Goal: Book appointment/travel/reservation

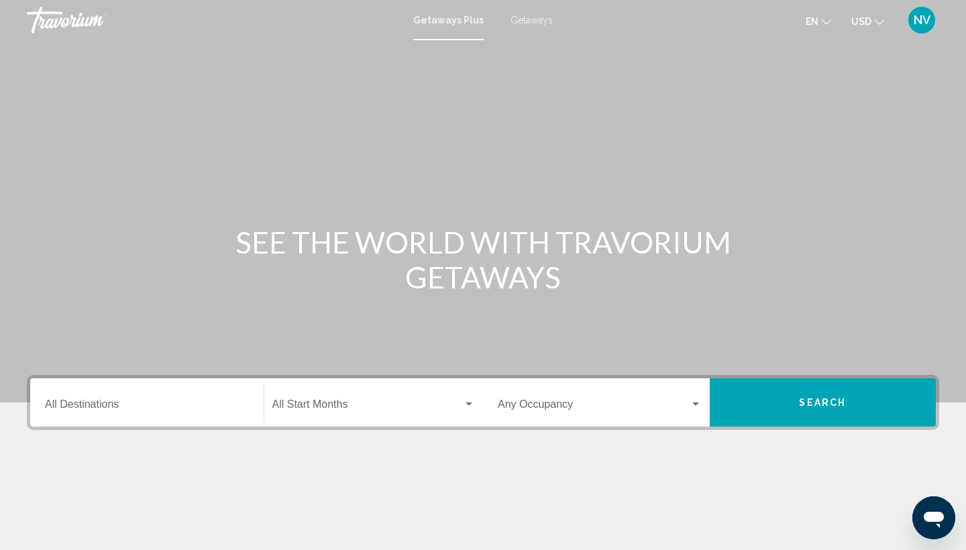
click at [523, 17] on span "Getaways" at bounding box center [532, 20] width 42 height 11
click at [46, 402] on input "Destination All Destinations" at bounding box center [147, 407] width 204 height 12
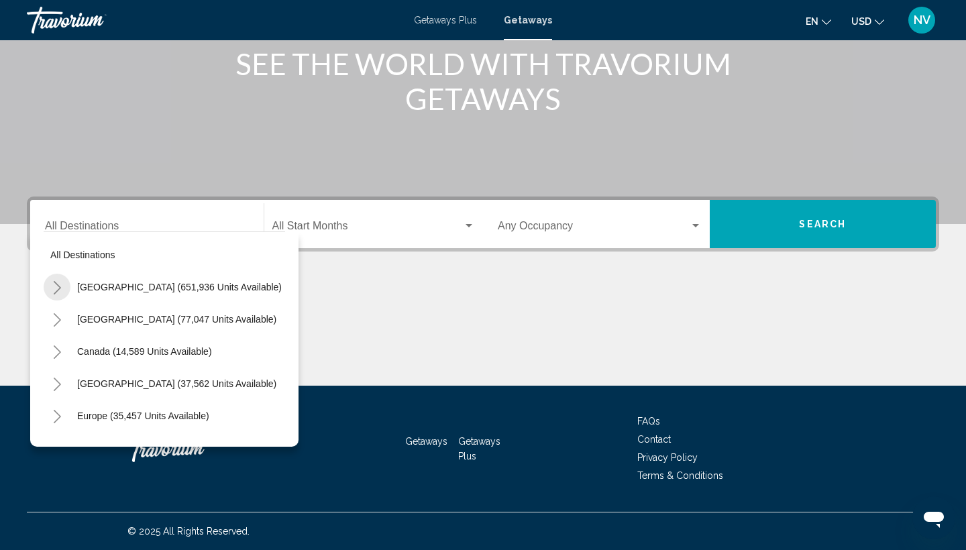
click at [57, 288] on icon "Toggle United States (651,936 units available)" at bounding box center [57, 287] width 10 height 13
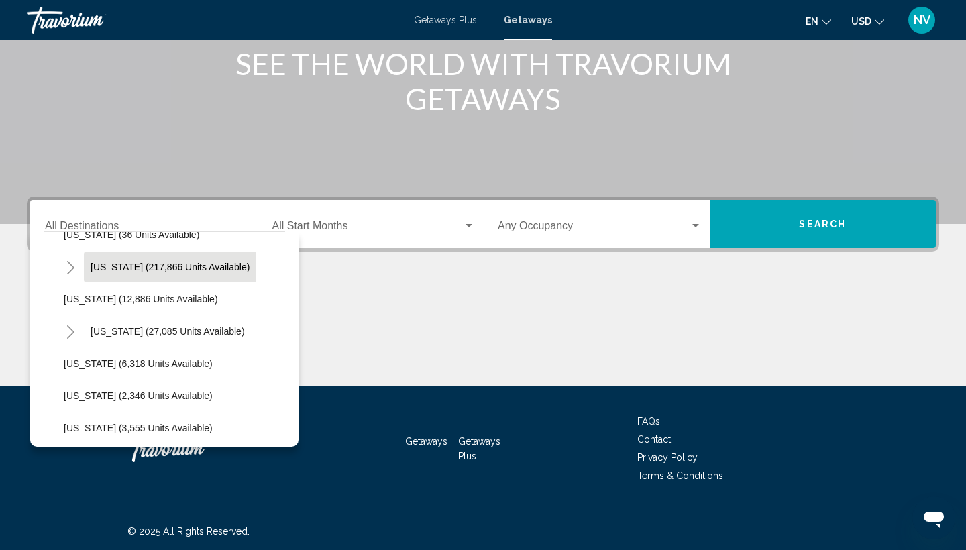
scroll to position [280, 0]
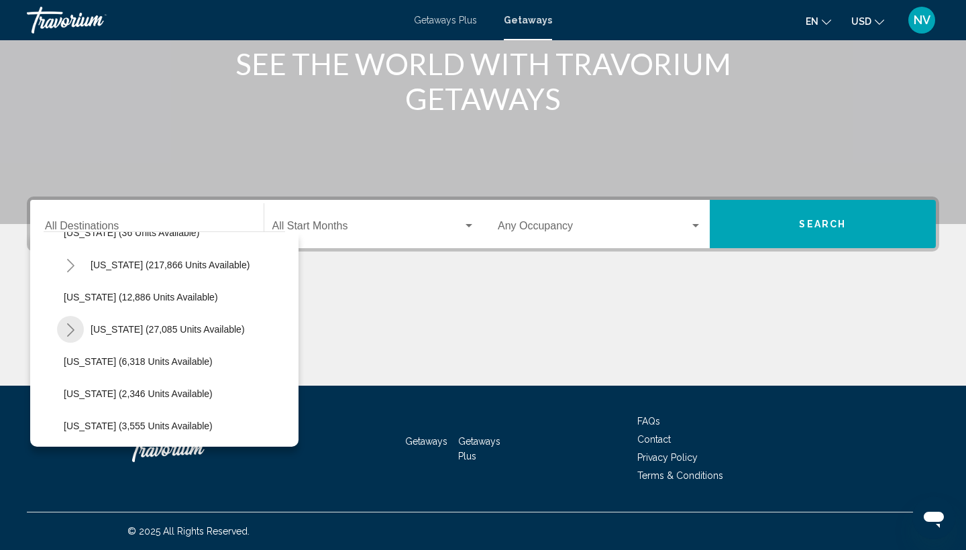
click at [69, 325] on icon "Toggle Hawaii (27,085 units available)" at bounding box center [70, 329] width 7 height 13
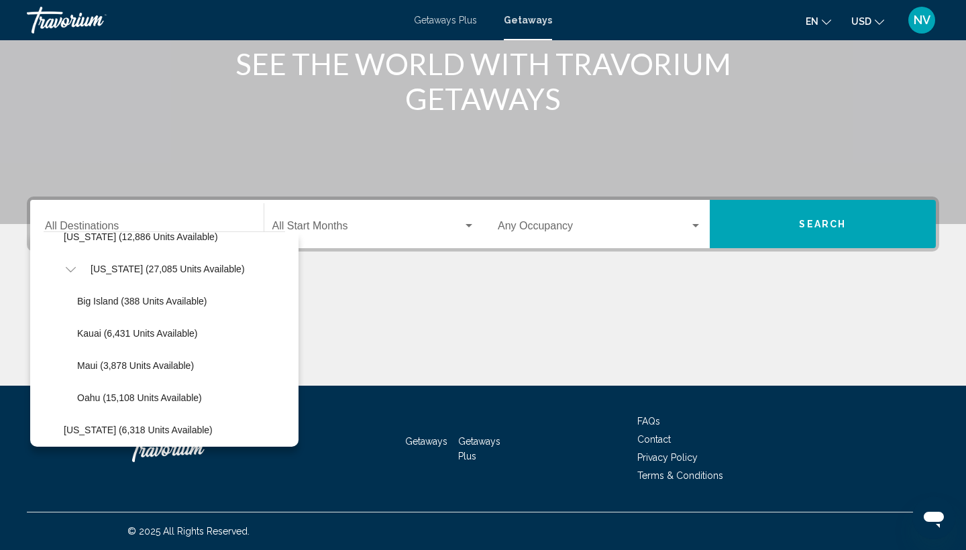
scroll to position [345, 0]
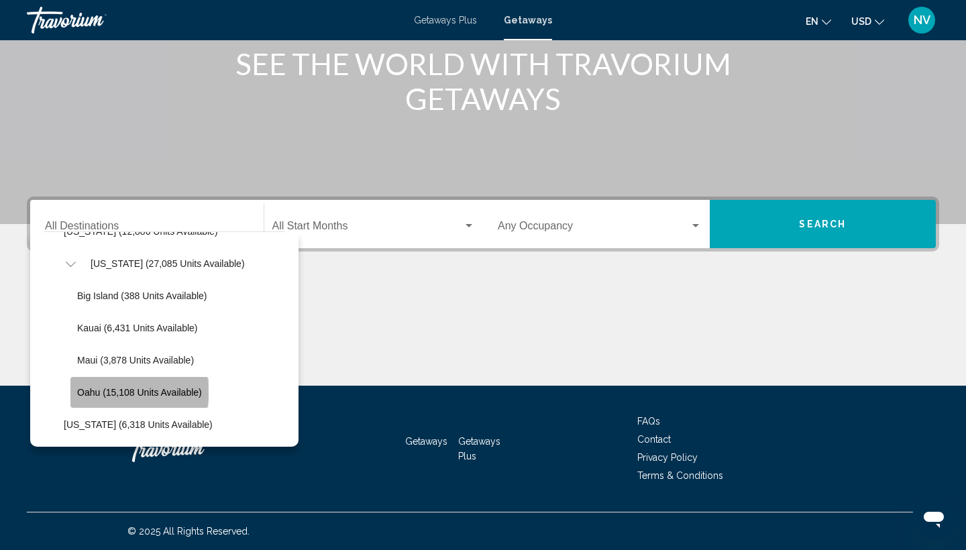
click at [98, 388] on span "Oahu (15,108 units available)" at bounding box center [139, 392] width 125 height 11
type input "**********"
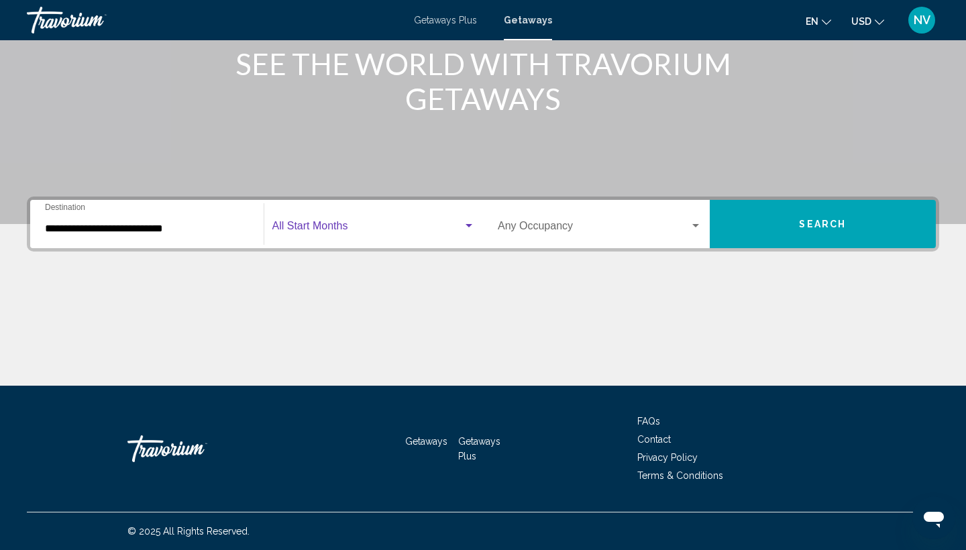
click at [469, 223] on div "Search widget" at bounding box center [469, 226] width 12 height 11
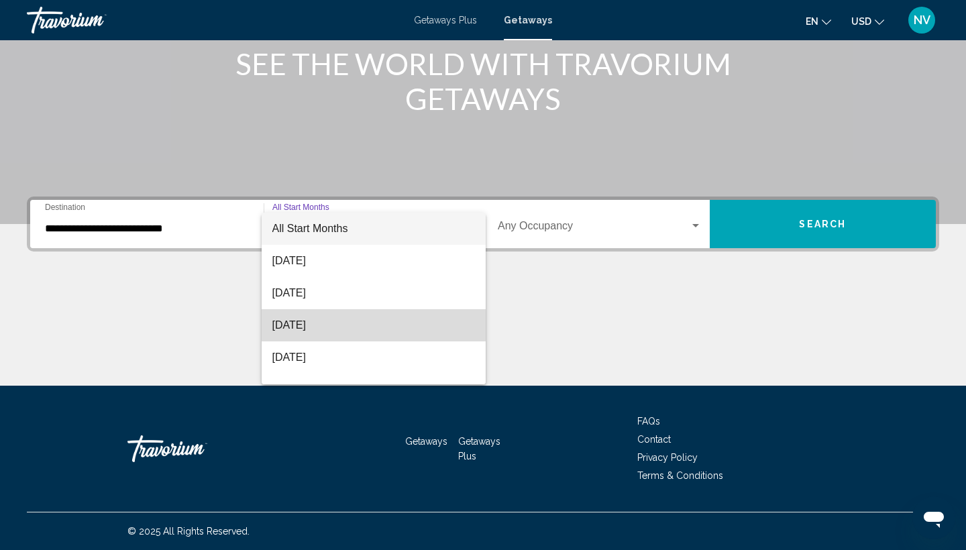
click at [374, 324] on span "[DATE]" at bounding box center [373, 325] width 203 height 32
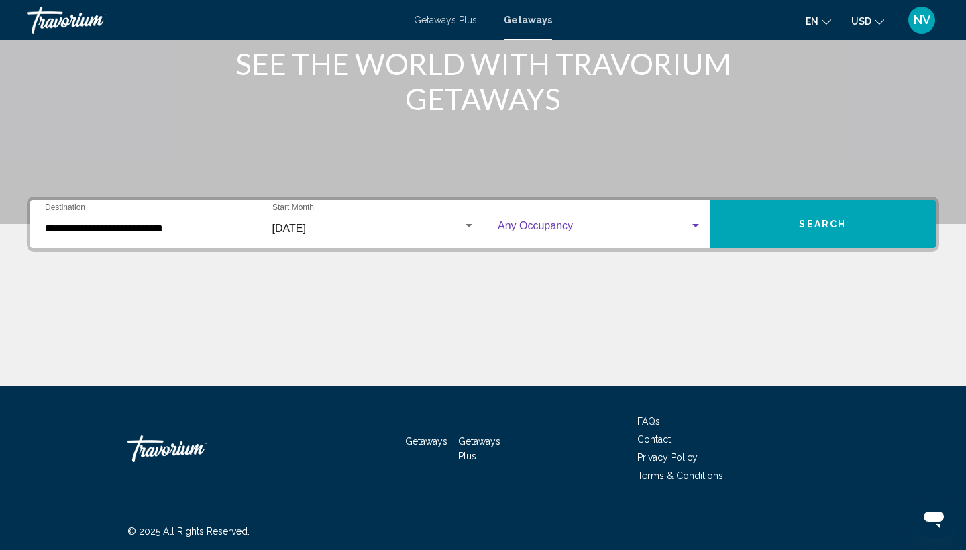
click at [695, 223] on div "Search widget" at bounding box center [696, 226] width 12 height 11
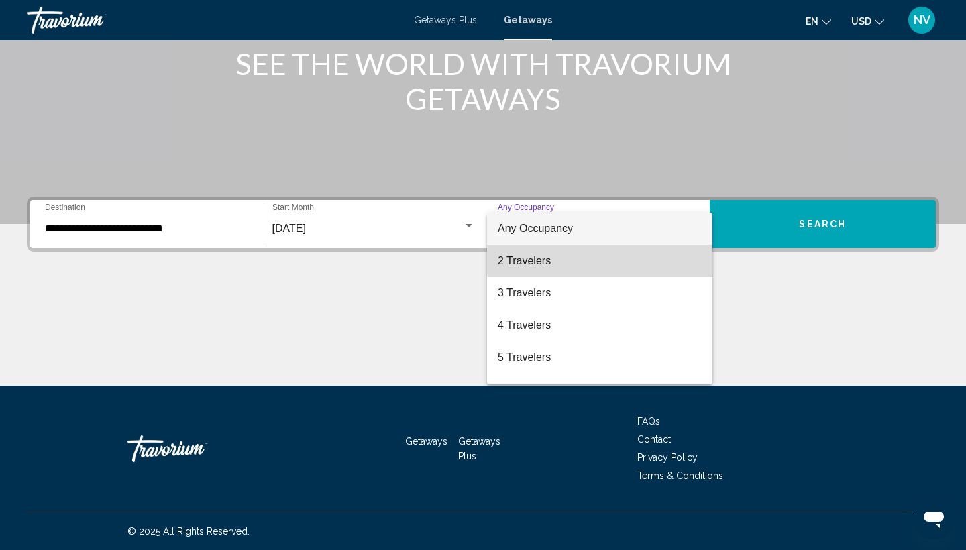
click at [639, 260] on span "2 Travelers" at bounding box center [600, 261] width 204 height 32
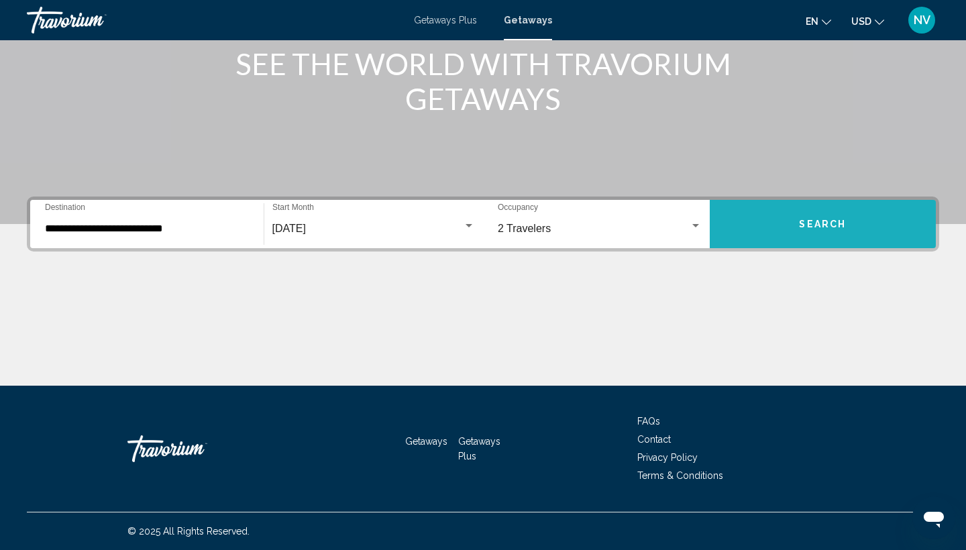
click at [759, 223] on button "Search" at bounding box center [823, 224] width 227 height 48
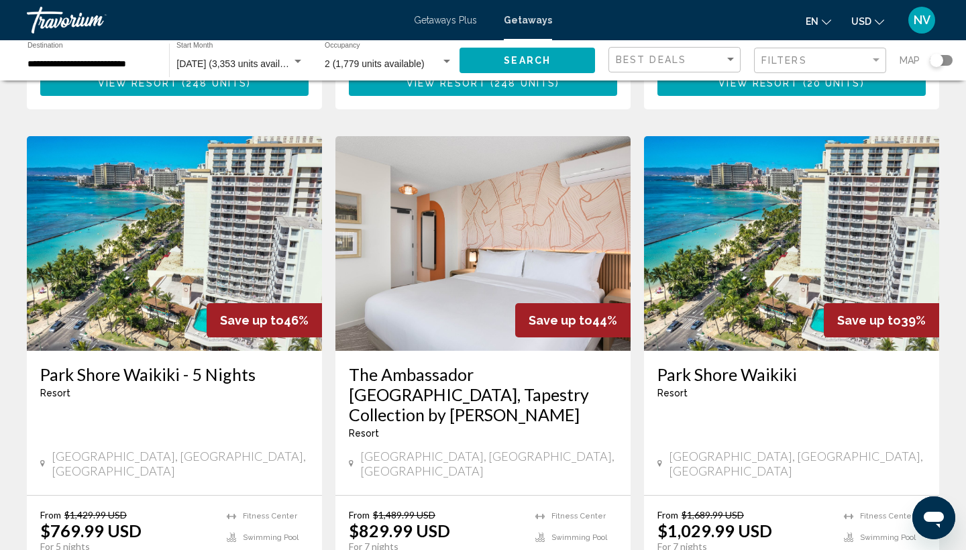
scroll to position [1050, 0]
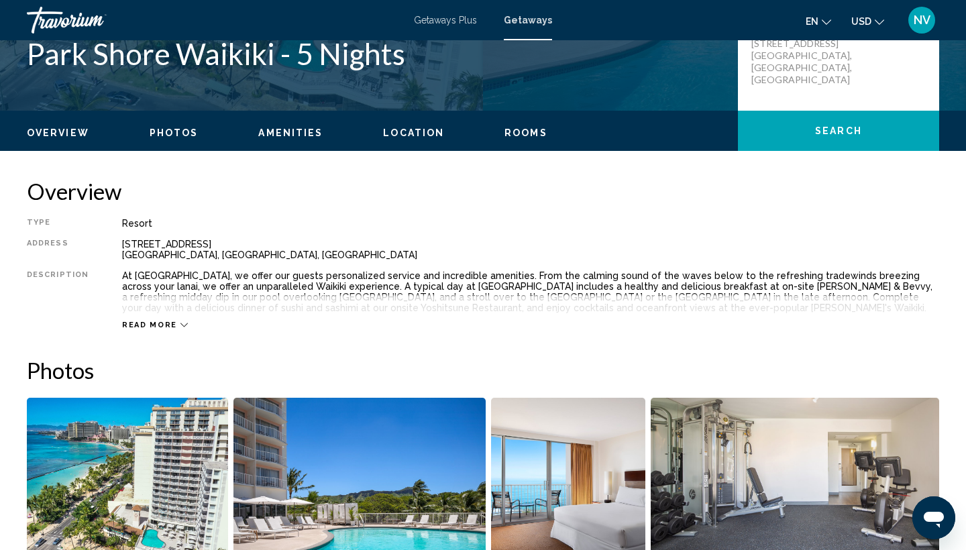
scroll to position [331, 0]
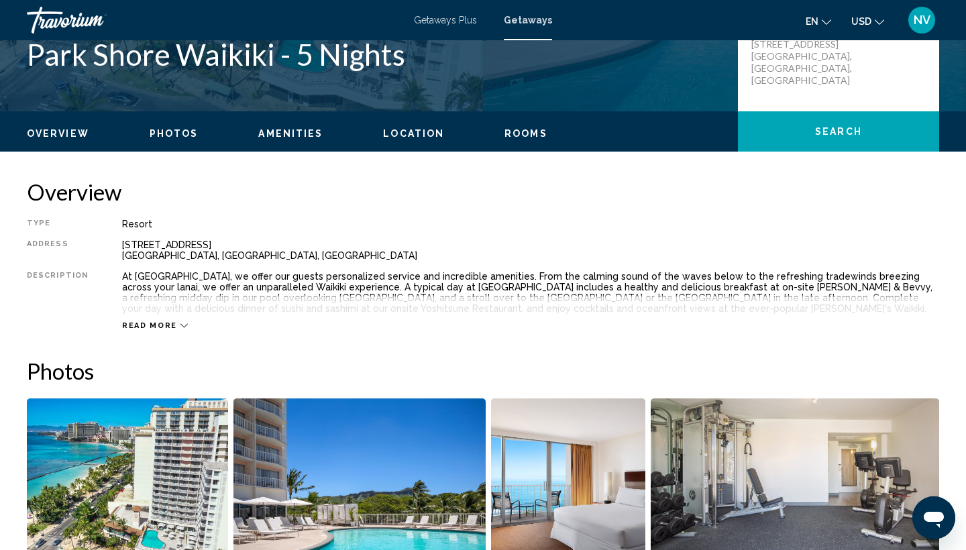
click at [395, 134] on span "Location" at bounding box center [413, 133] width 61 height 11
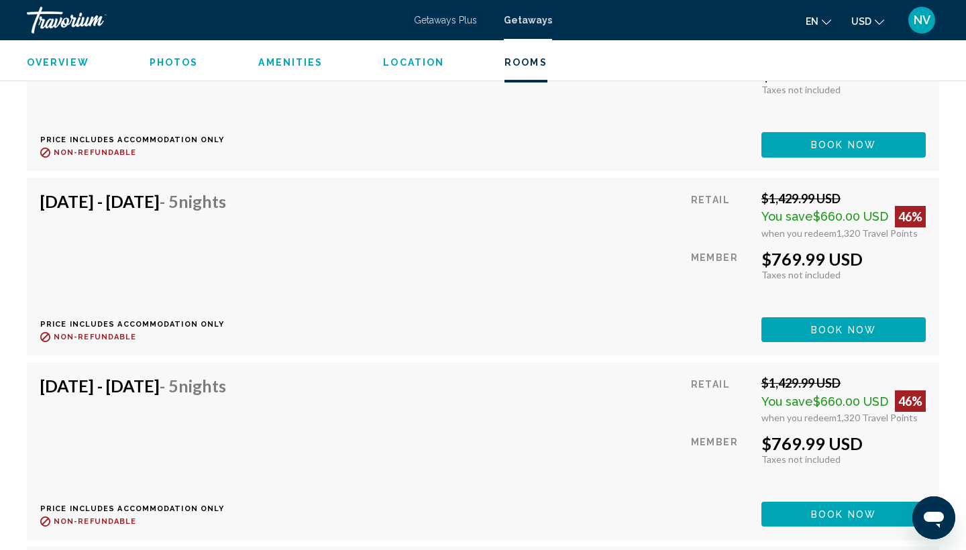
scroll to position [6778, 0]
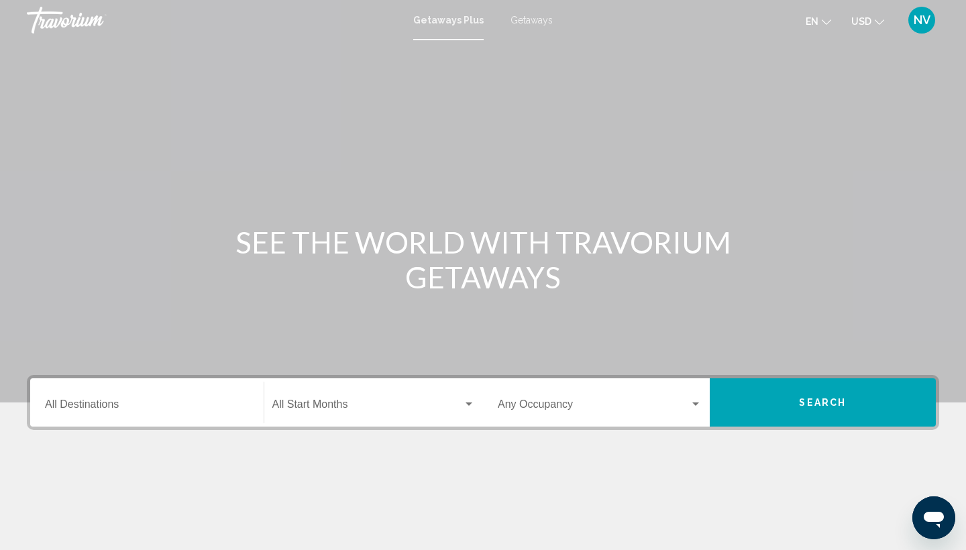
click at [517, 23] on span "Getaways" at bounding box center [532, 20] width 42 height 11
click at [51, 404] on input "Destination All Destinations" at bounding box center [147, 407] width 204 height 12
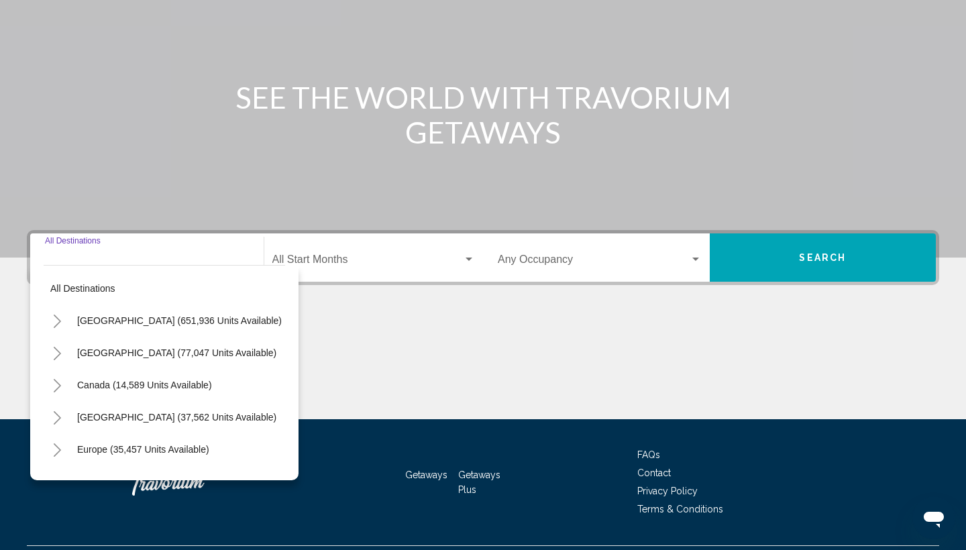
scroll to position [178, 0]
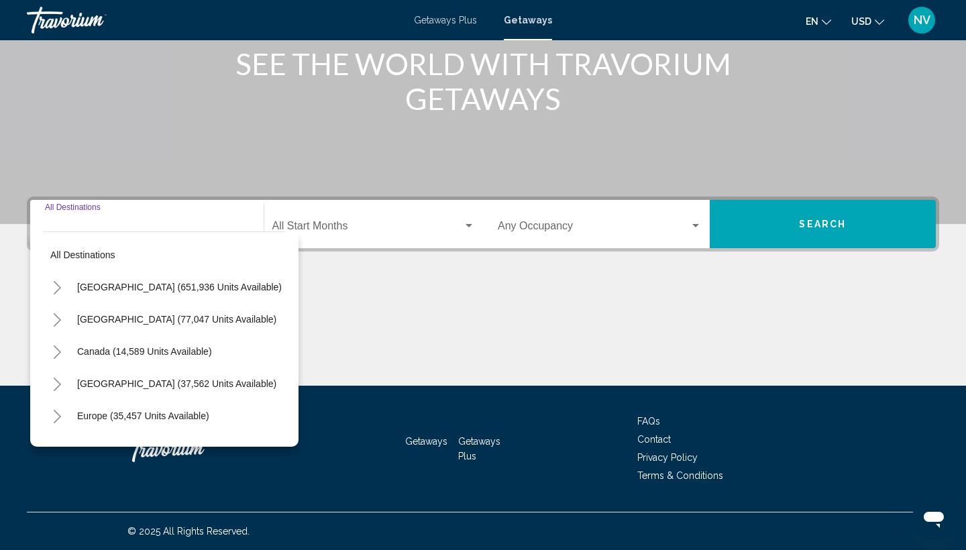
click at [58, 286] on icon "Toggle United States (651,936 units available)" at bounding box center [57, 287] width 7 height 13
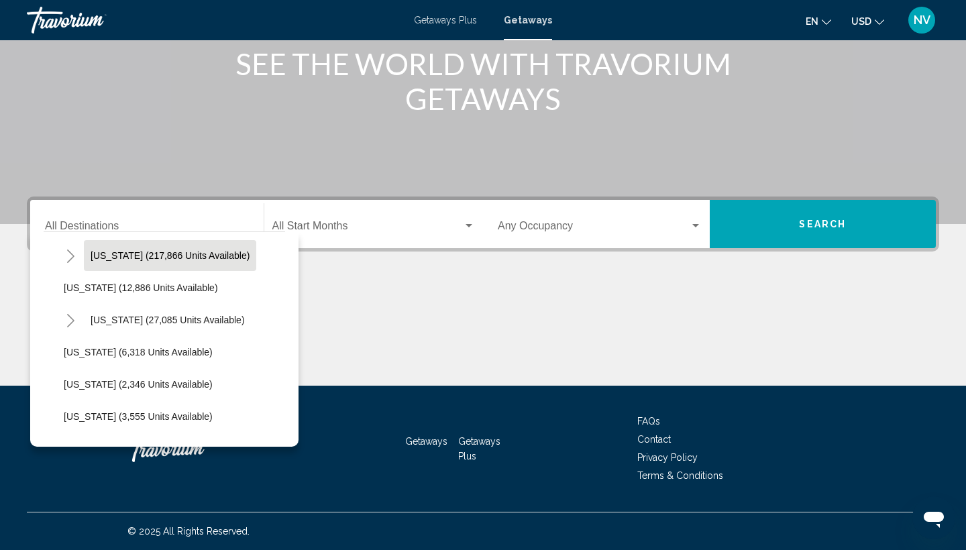
scroll to position [291, 0]
click at [72, 320] on icon "Toggle Hawaii (27,085 units available)" at bounding box center [70, 318] width 7 height 13
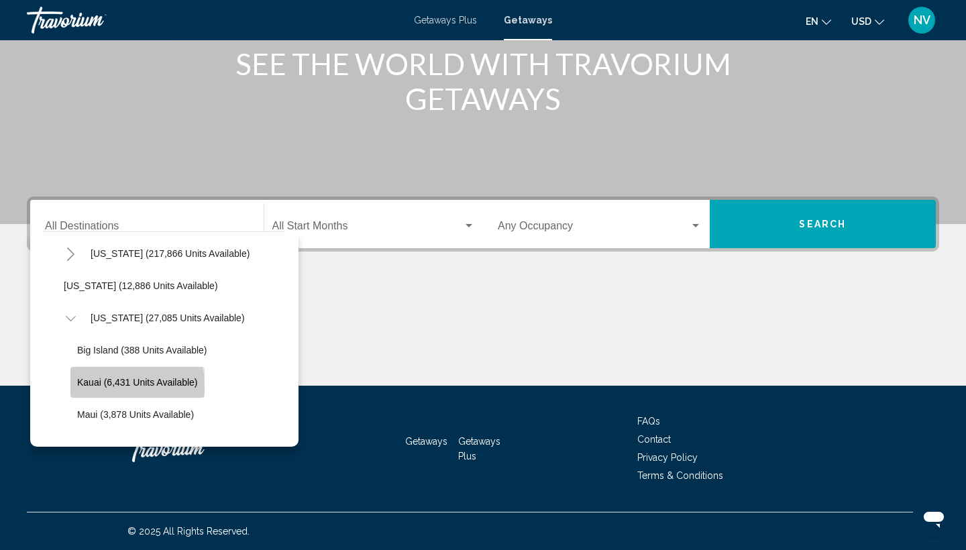
click at [95, 387] on span "Kauai (6,431 units available)" at bounding box center [137, 382] width 121 height 11
type input "**********"
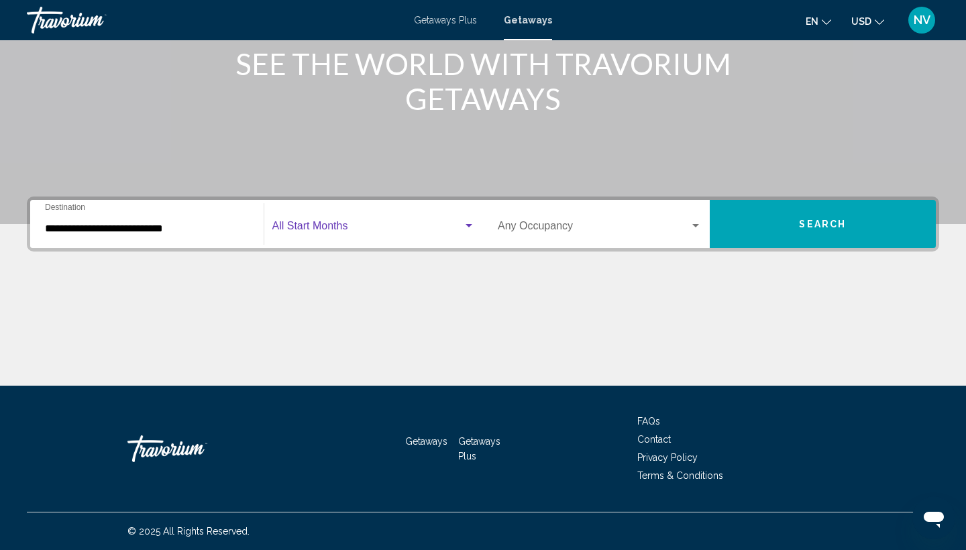
click at [471, 223] on div "Search widget" at bounding box center [469, 226] width 12 height 11
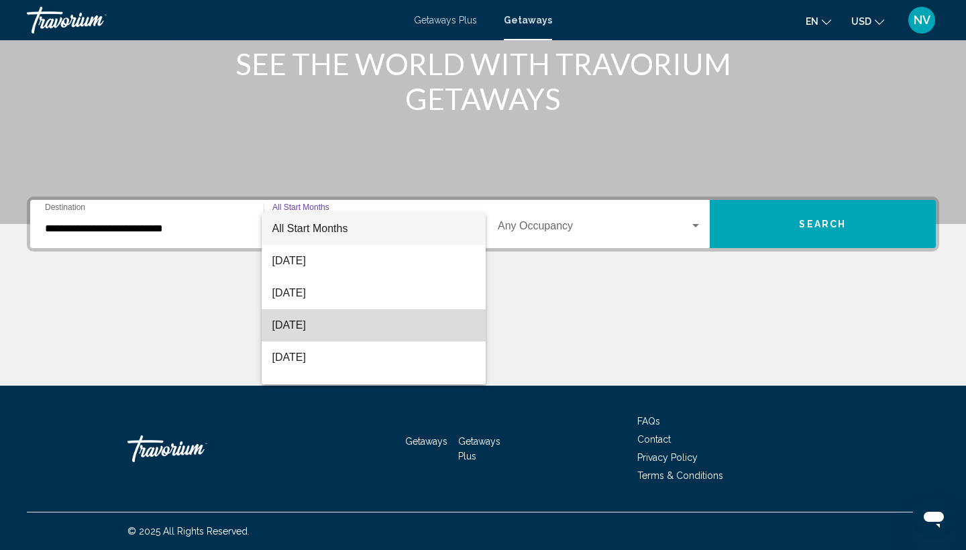
click at [406, 331] on span "[DATE]" at bounding box center [373, 325] width 203 height 32
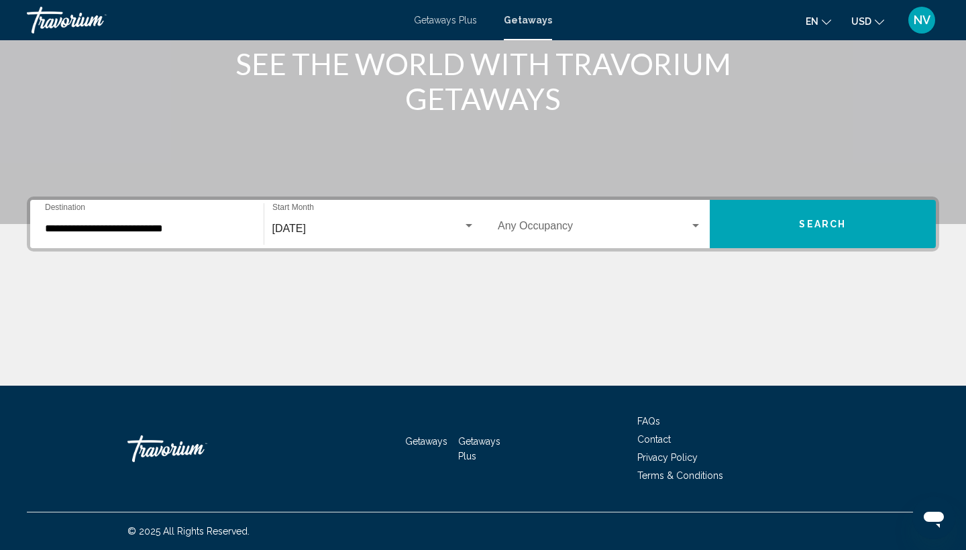
click at [703, 218] on div "Occupancy Any Occupancy" at bounding box center [600, 224] width 220 height 42
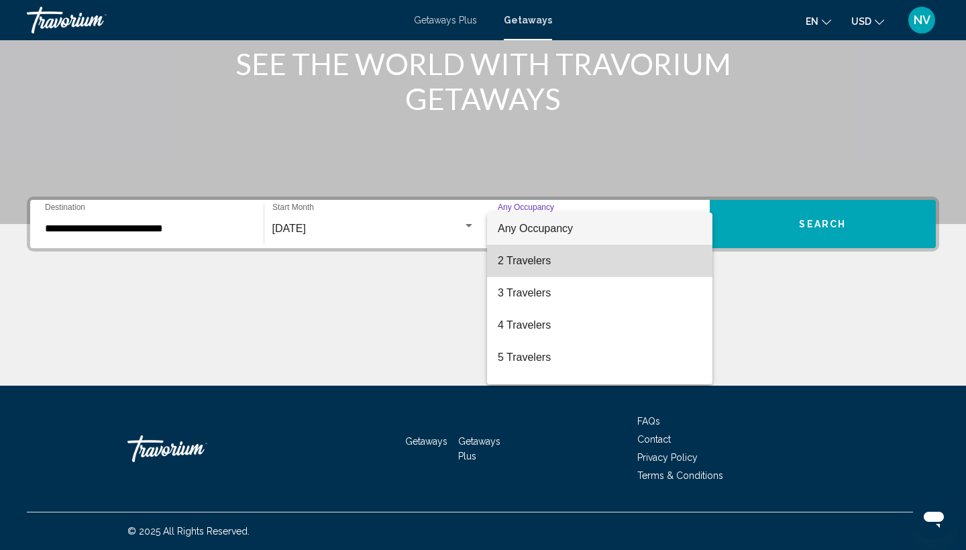
click at [661, 271] on span "2 Travelers" at bounding box center [600, 261] width 204 height 32
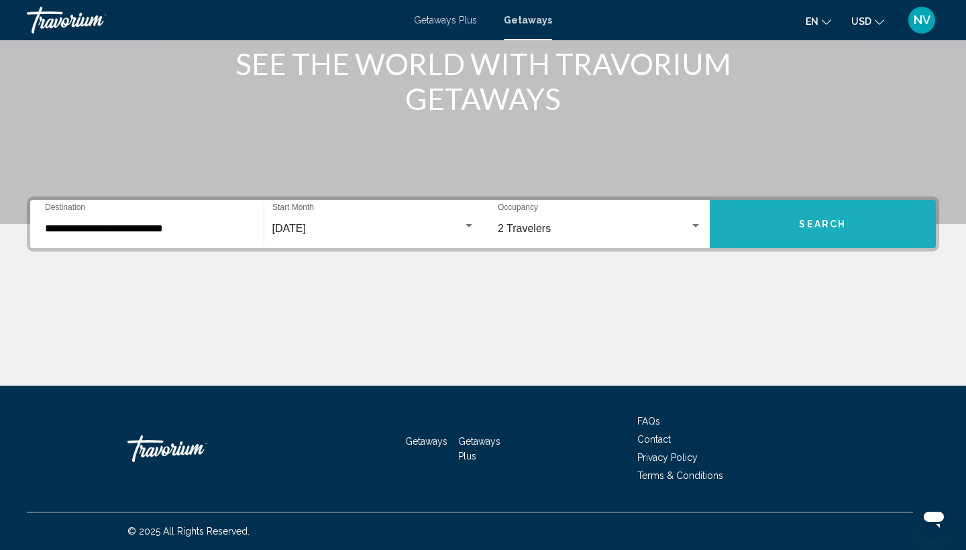
click at [771, 217] on button "Search" at bounding box center [823, 224] width 227 height 48
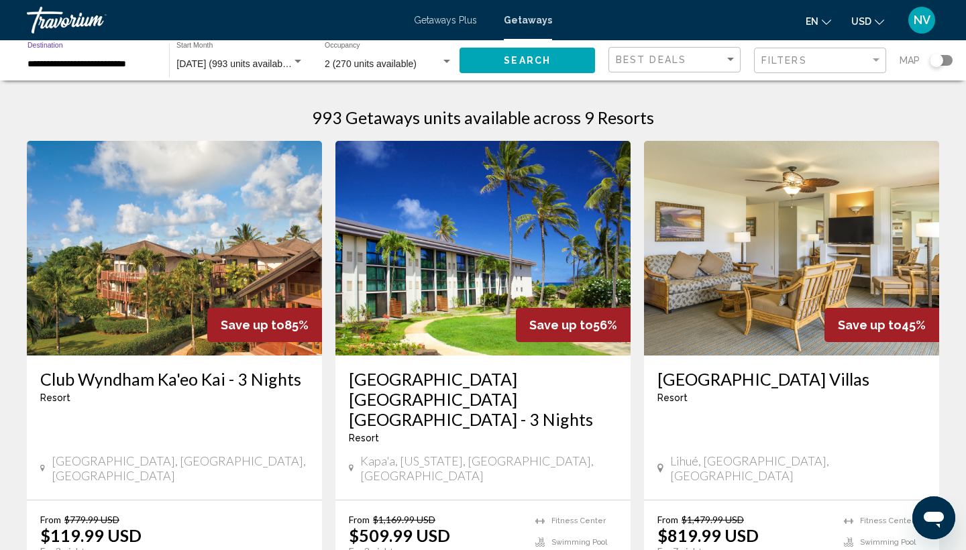
click at [117, 66] on input "**********" at bounding box center [92, 64] width 128 height 11
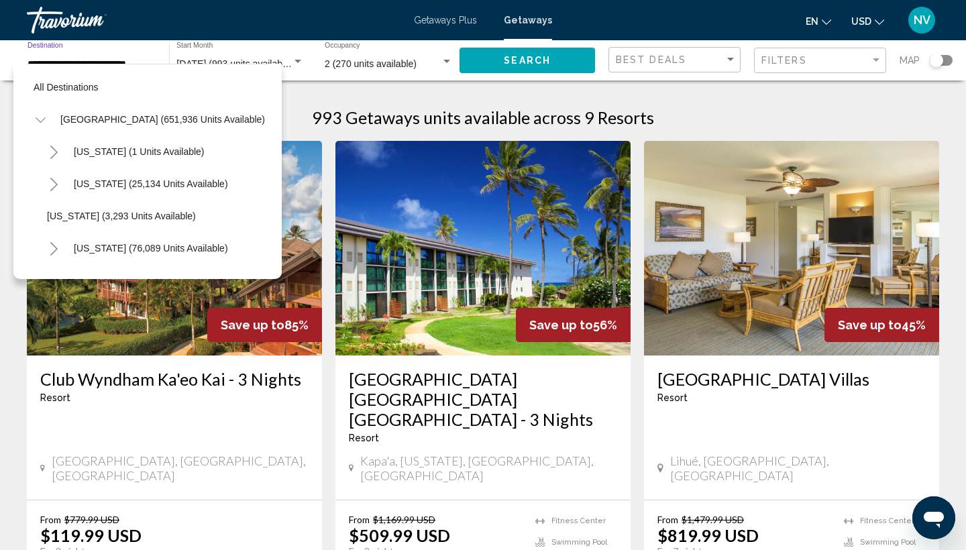
scroll to position [337, 0]
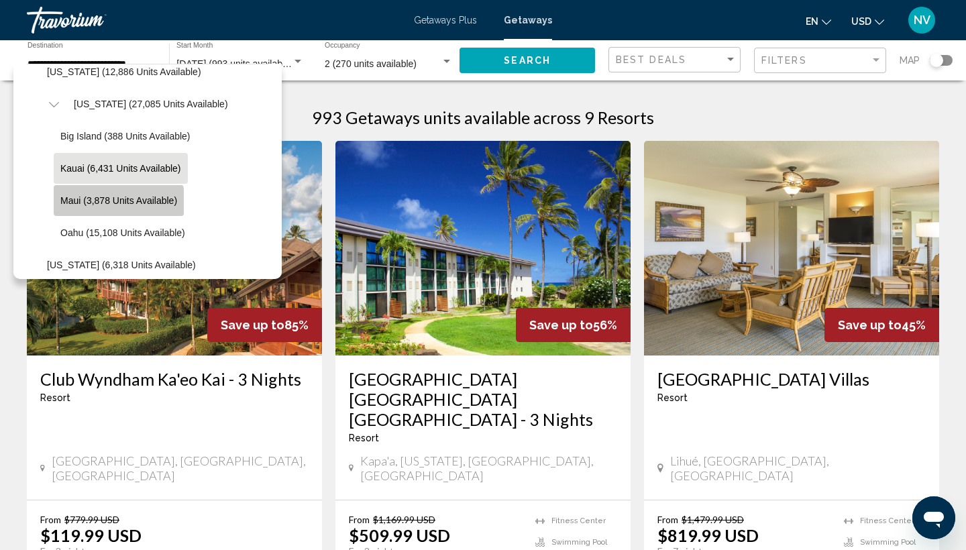
click at [100, 205] on span "Maui (3,878 units available)" at bounding box center [118, 200] width 117 height 11
type input "**********"
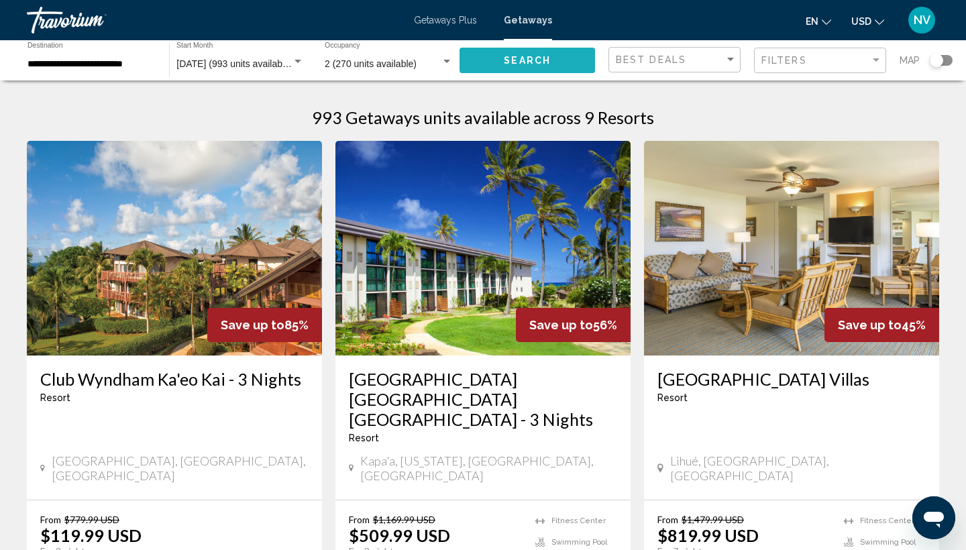
click at [492, 62] on button "Search" at bounding box center [528, 60] width 136 height 25
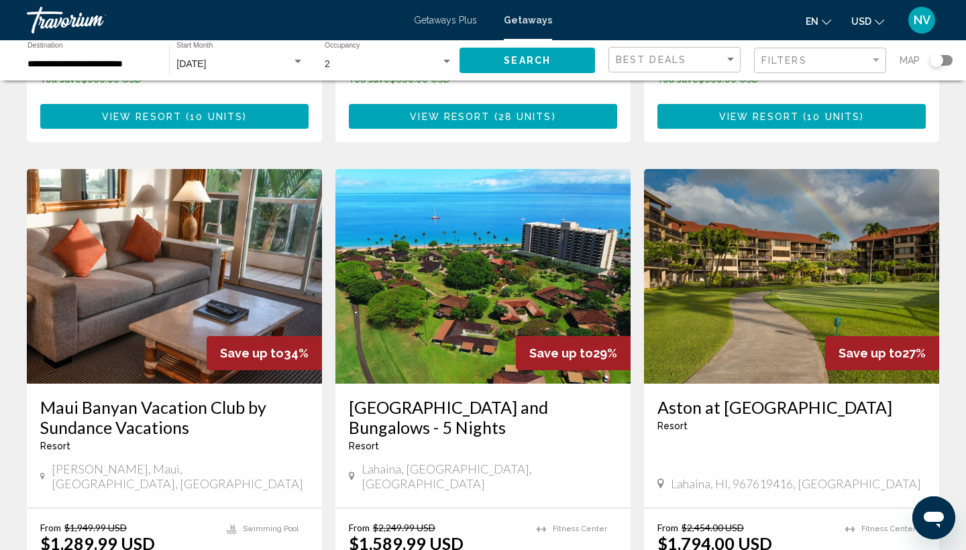
scroll to position [1428, 0]
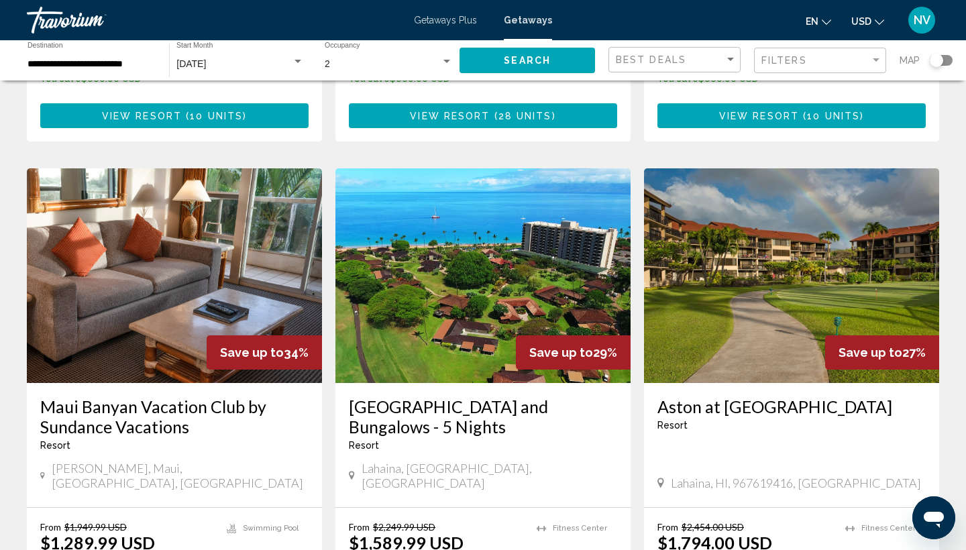
click at [749, 261] on img "Main content" at bounding box center [791, 275] width 295 height 215
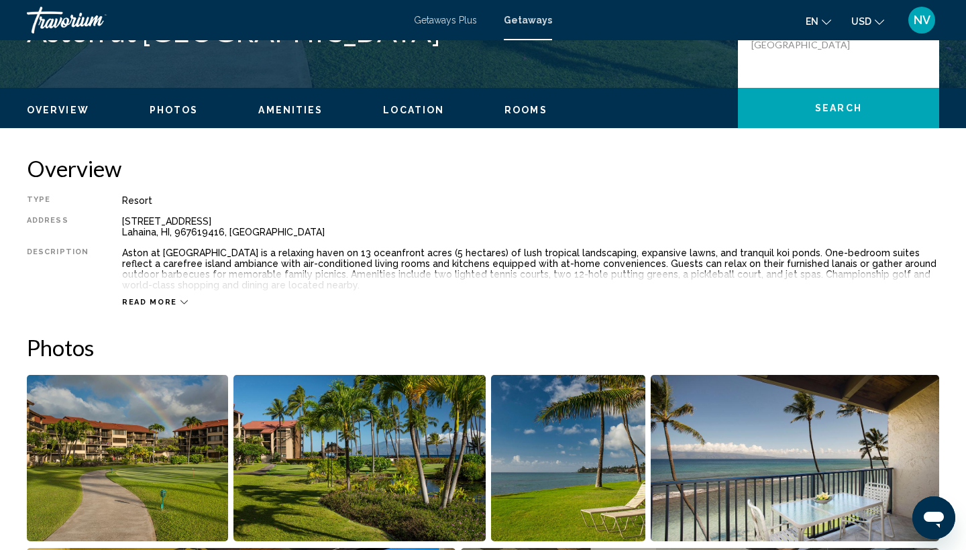
scroll to position [356, 0]
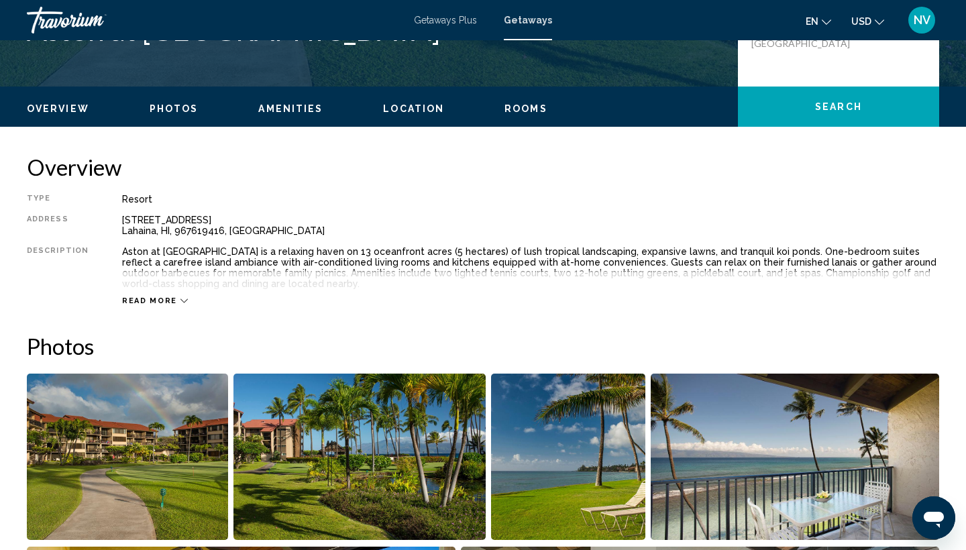
click at [399, 106] on span "Location" at bounding box center [413, 108] width 61 height 11
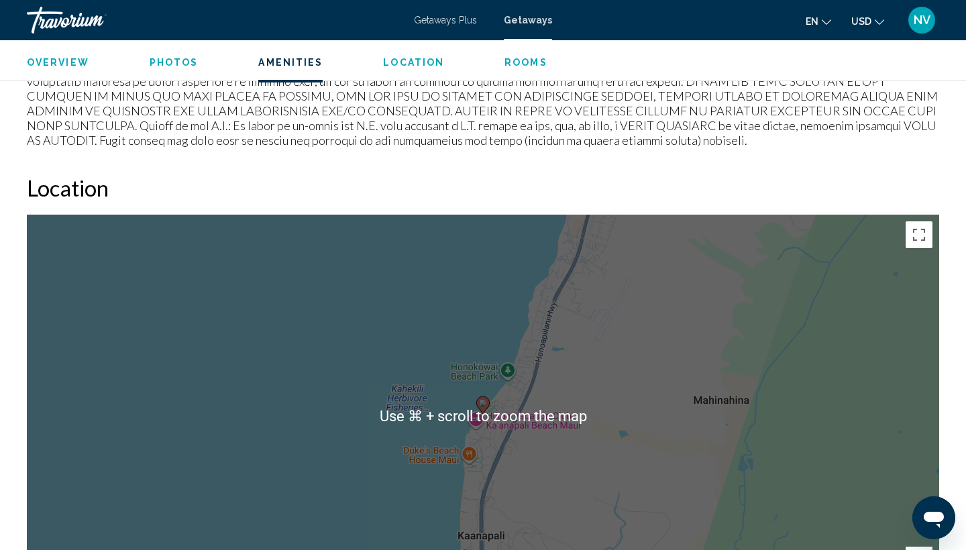
scroll to position [1609, 0]
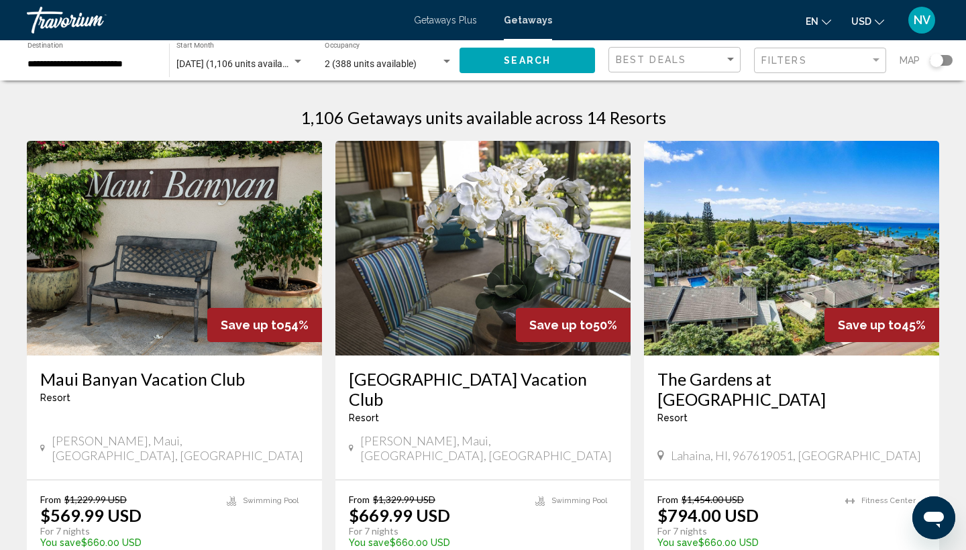
click at [735, 225] on img "Main content" at bounding box center [791, 248] width 295 height 215
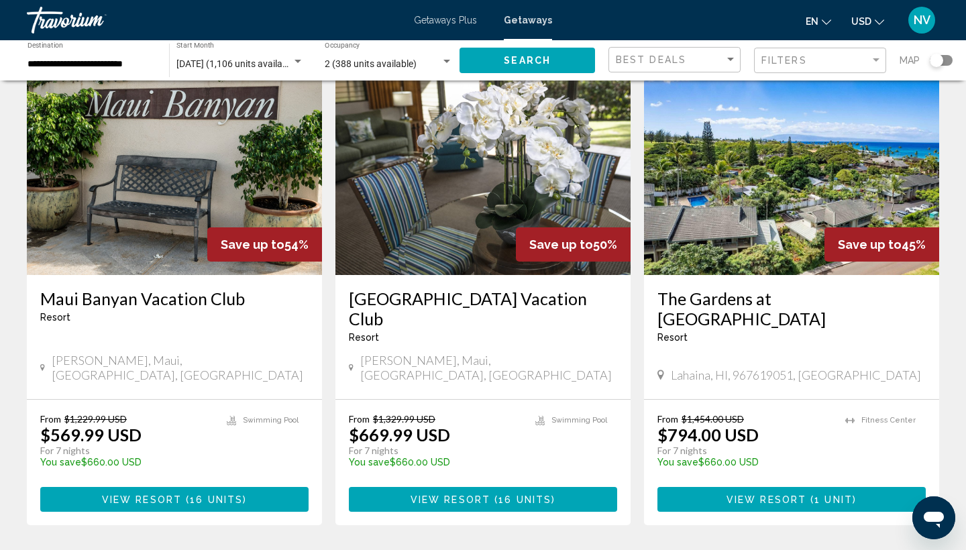
scroll to position [84, 0]
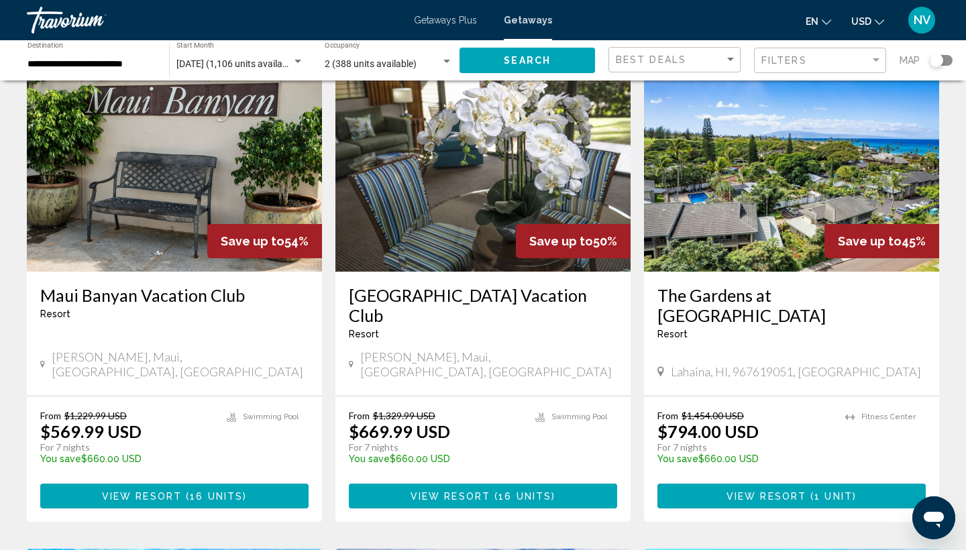
click at [396, 276] on div "[GEOGRAPHIC_DATA] [GEOGRAPHIC_DATA] - This is an adults only resort Kihei, [GEO…" at bounding box center [482, 334] width 295 height 124
click at [423, 221] on img "Main content" at bounding box center [482, 164] width 295 height 215
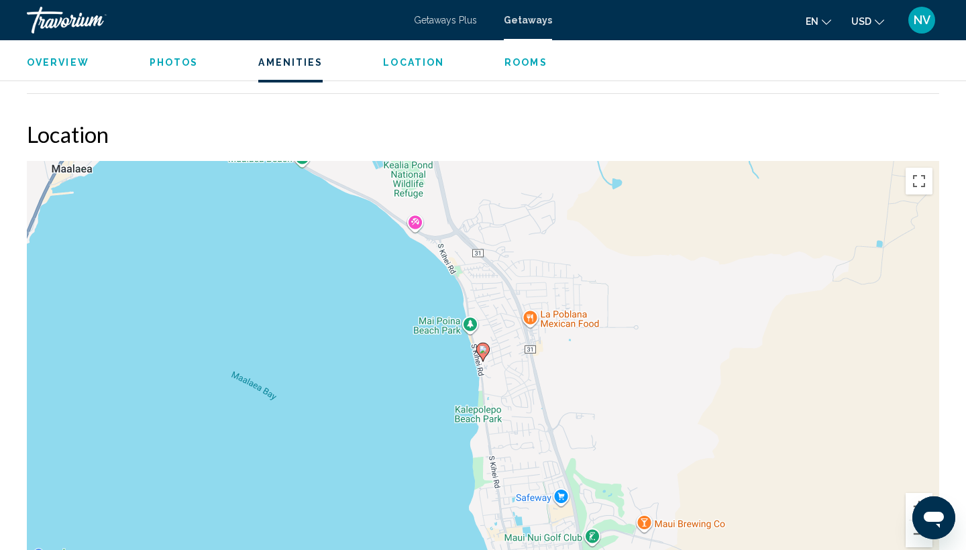
scroll to position [1846, 0]
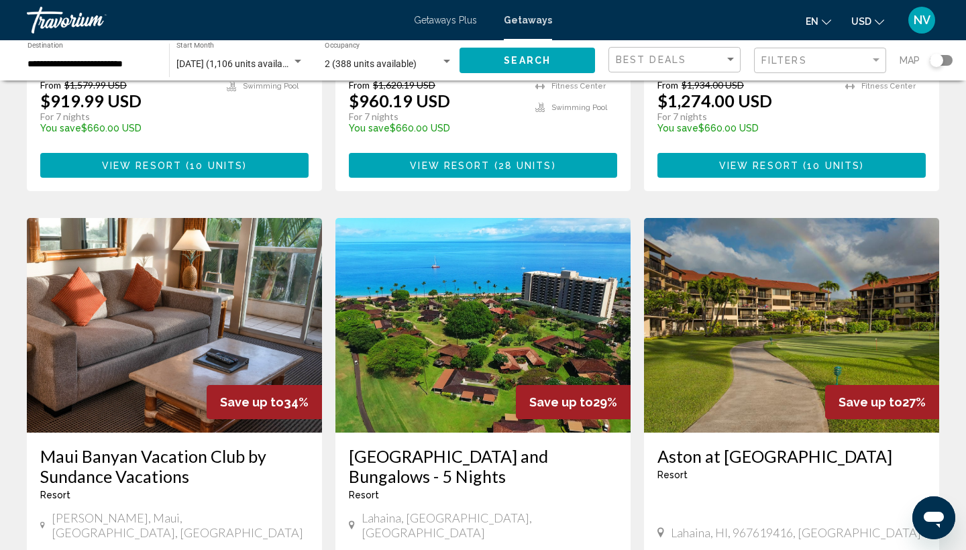
scroll to position [1383, 0]
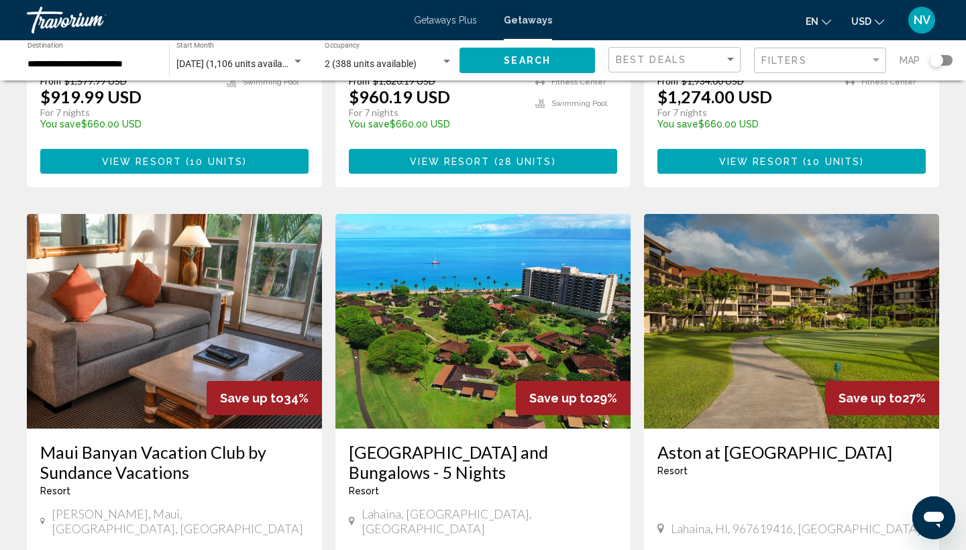
click at [513, 250] on img "Main content" at bounding box center [482, 321] width 295 height 215
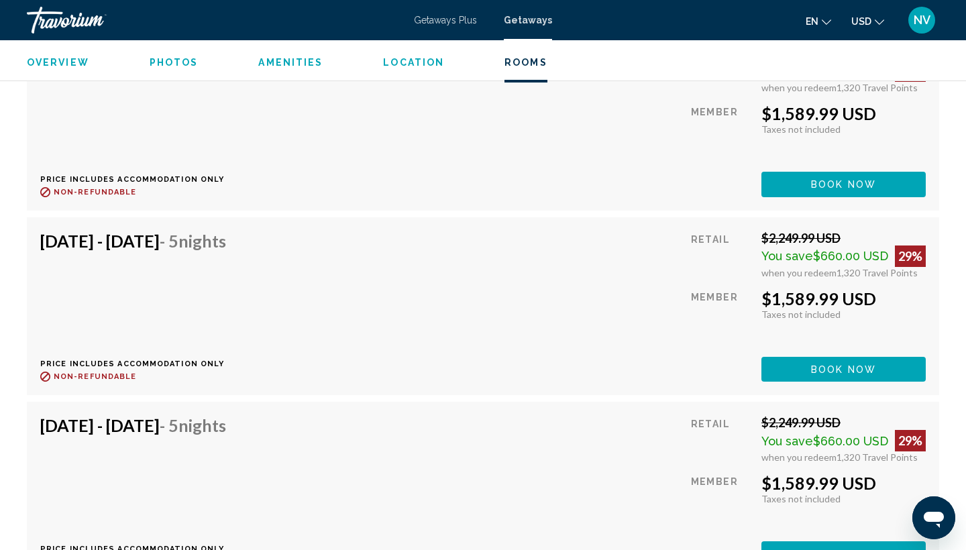
scroll to position [7143, 0]
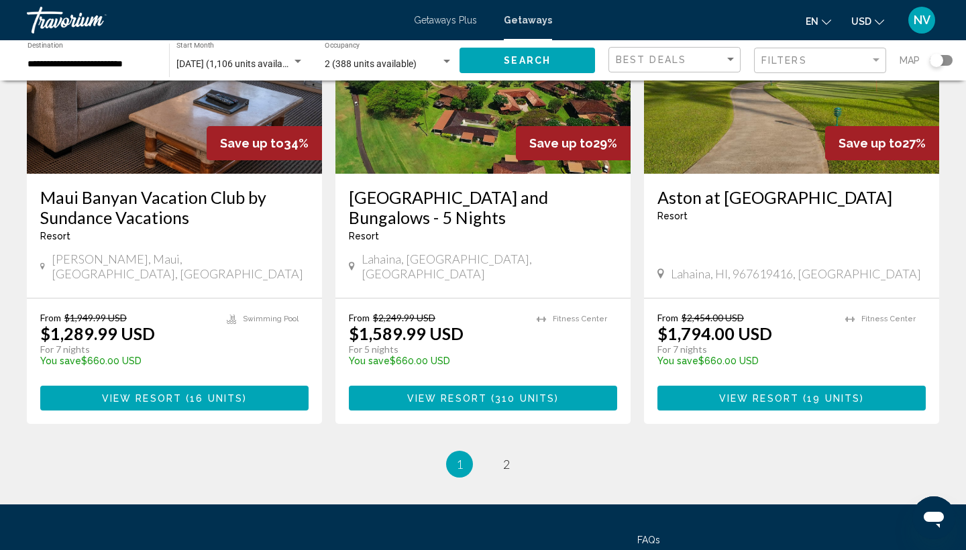
scroll to position [1642, 0]
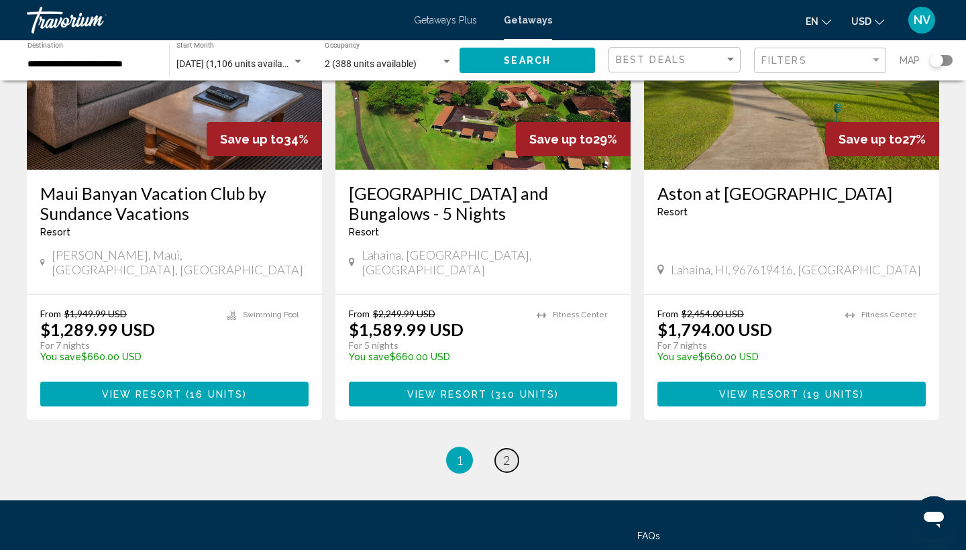
click at [506, 453] on span "2" at bounding box center [506, 460] width 7 height 15
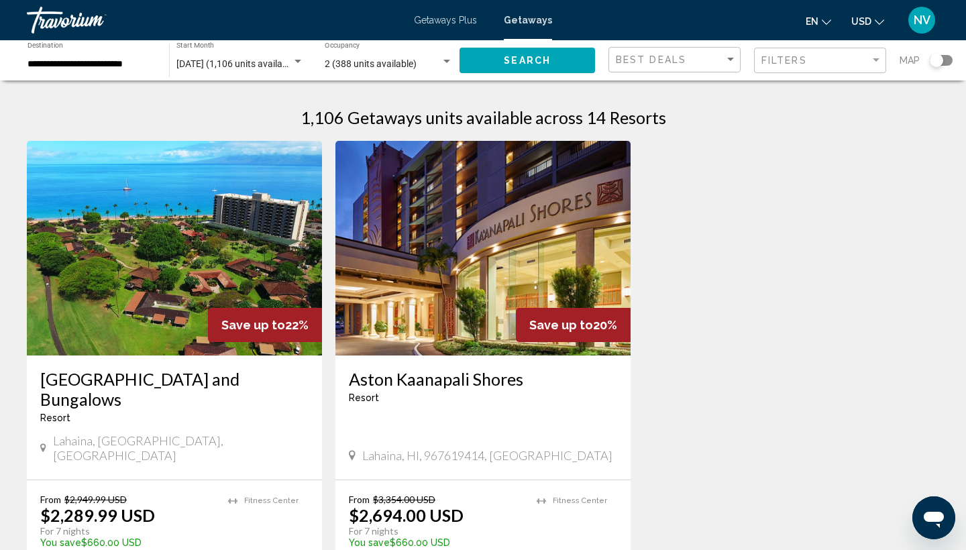
click at [499, 286] on img "Main content" at bounding box center [482, 248] width 295 height 215
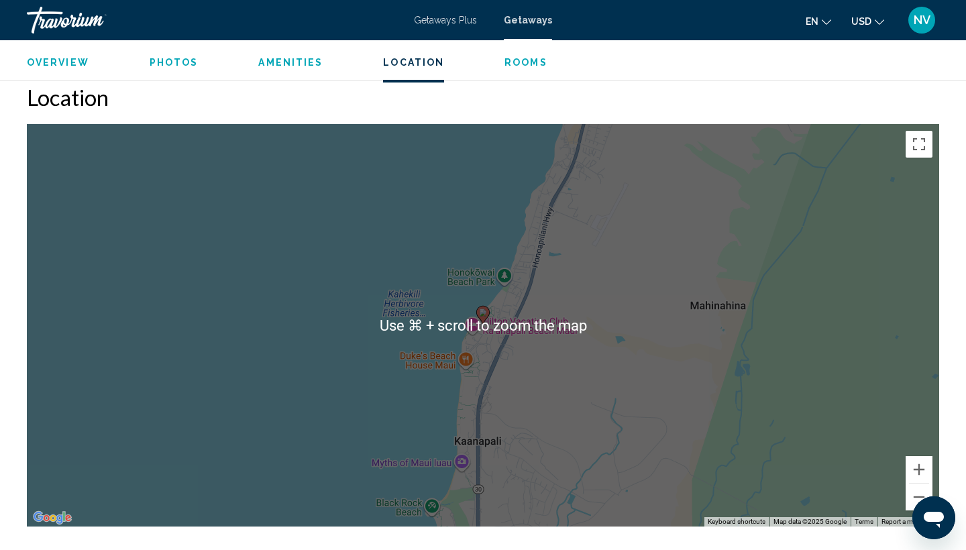
scroll to position [1540, 0]
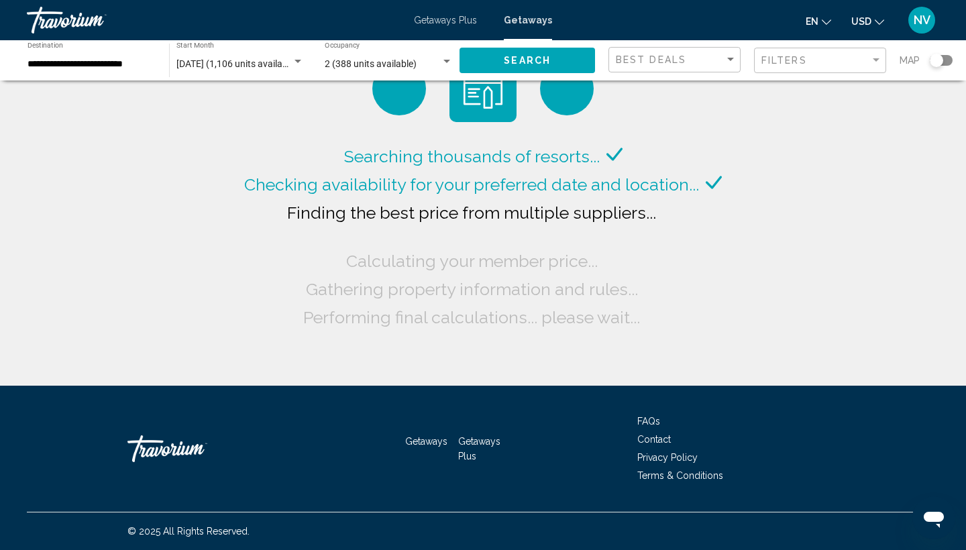
click at [46, 59] on input "**********" at bounding box center [92, 64] width 128 height 11
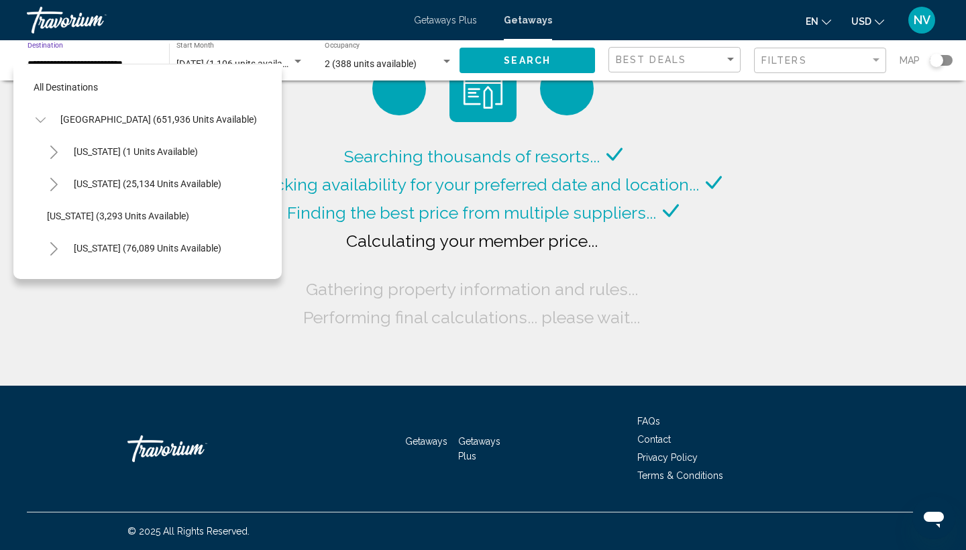
scroll to position [370, 0]
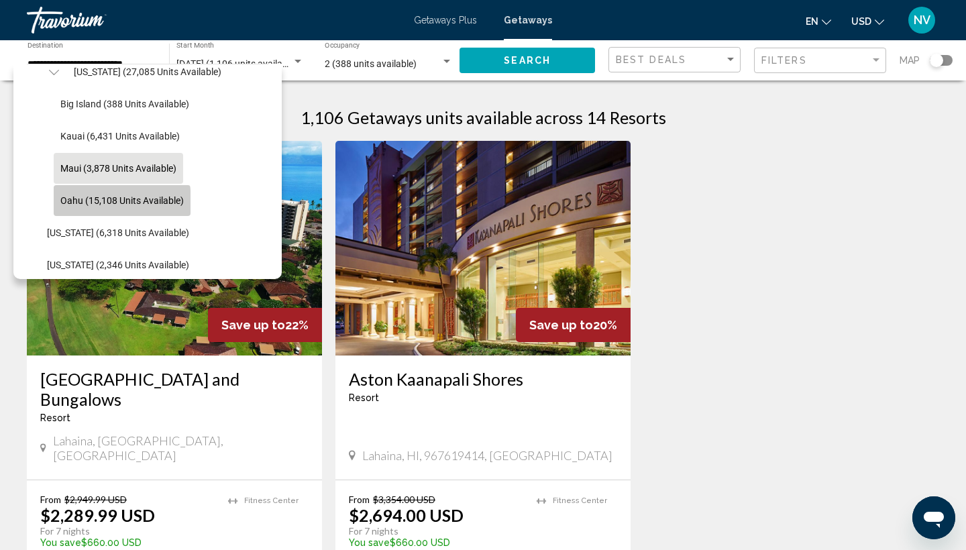
click at [67, 203] on span "Oahu (15,108 units available)" at bounding box center [121, 200] width 123 height 11
type input "**********"
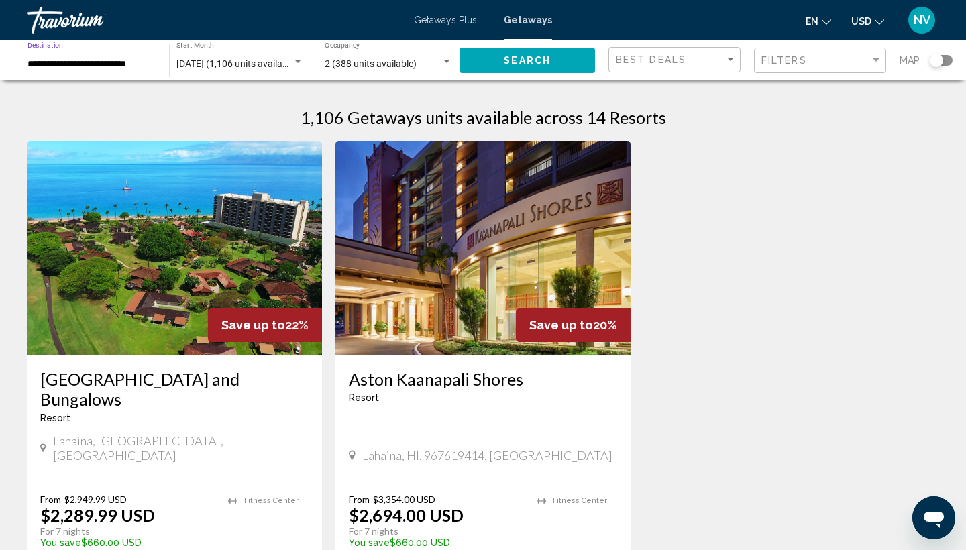
click at [530, 62] on span "Search" at bounding box center [527, 61] width 47 height 11
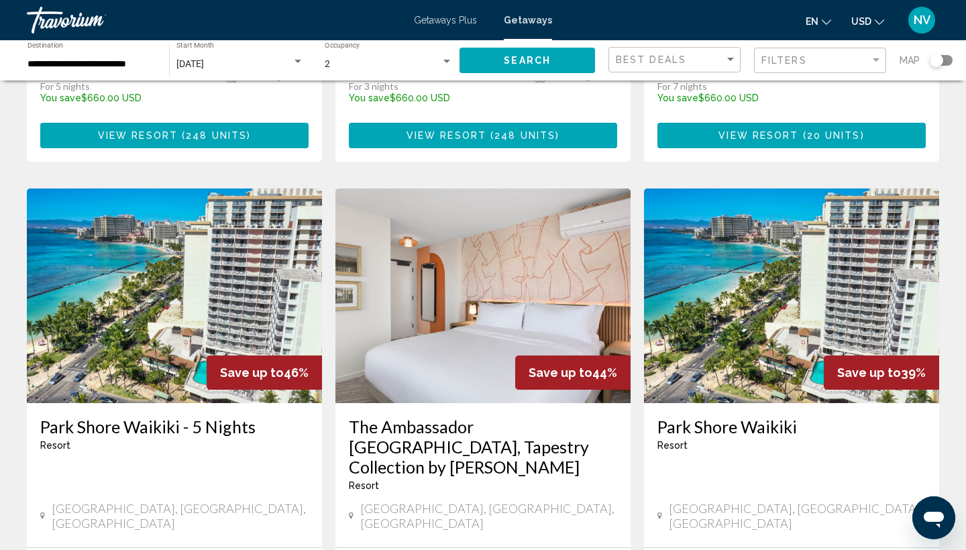
scroll to position [995, 0]
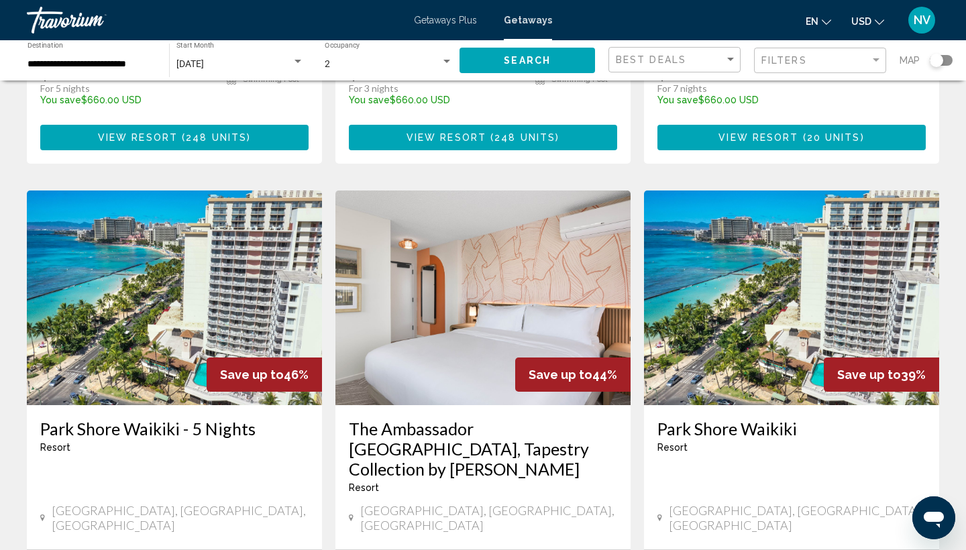
click at [749, 268] on img "Main content" at bounding box center [791, 298] width 295 height 215
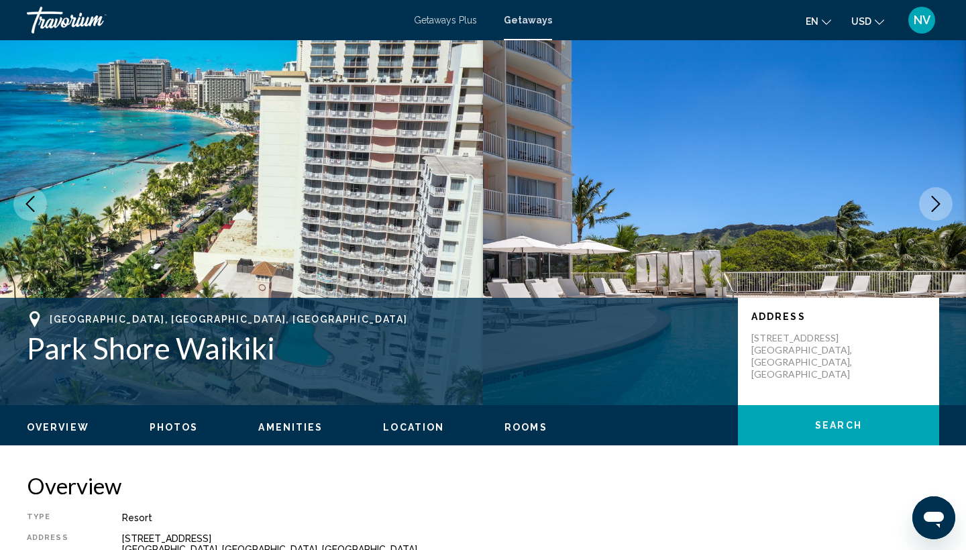
scroll to position [22, 0]
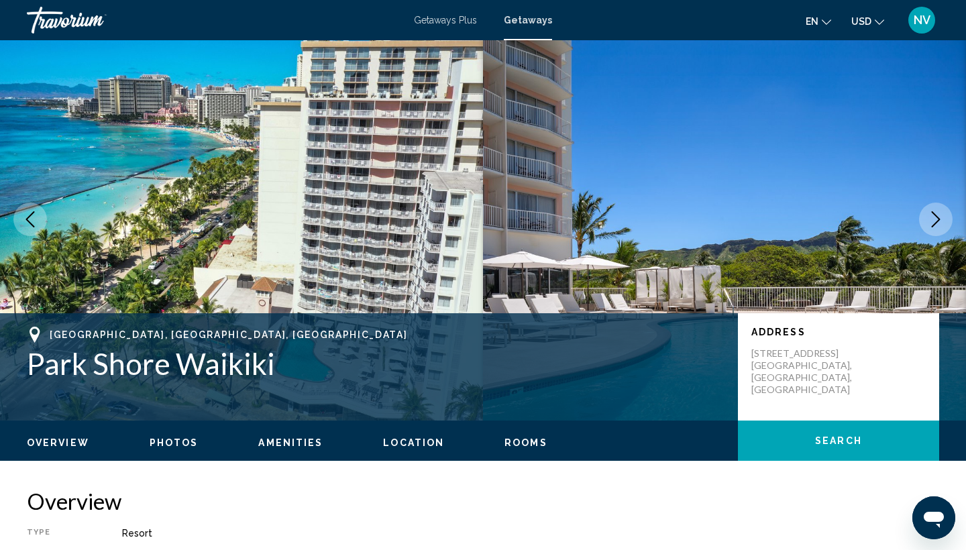
click at [935, 217] on icon "Next image" at bounding box center [936, 219] width 16 height 16
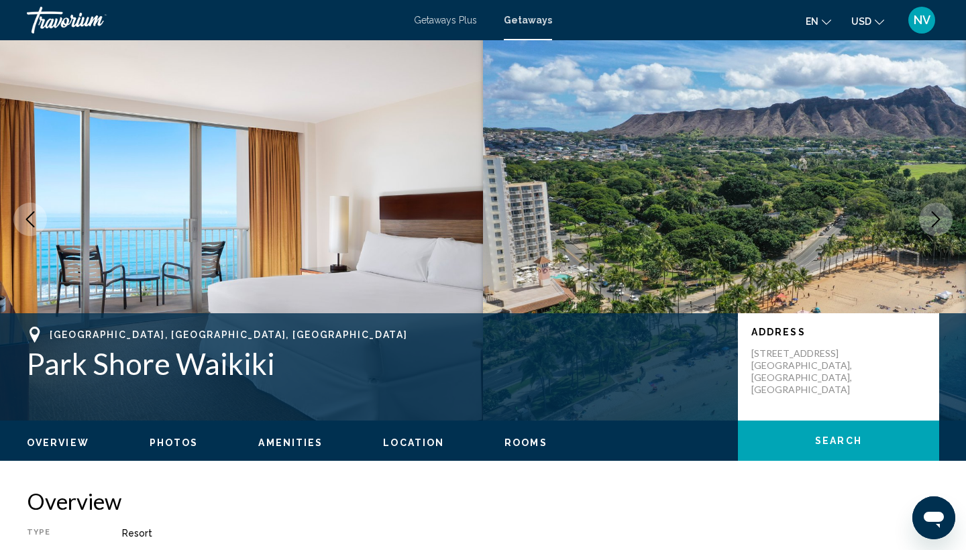
click at [935, 217] on icon "Next image" at bounding box center [936, 219] width 16 height 16
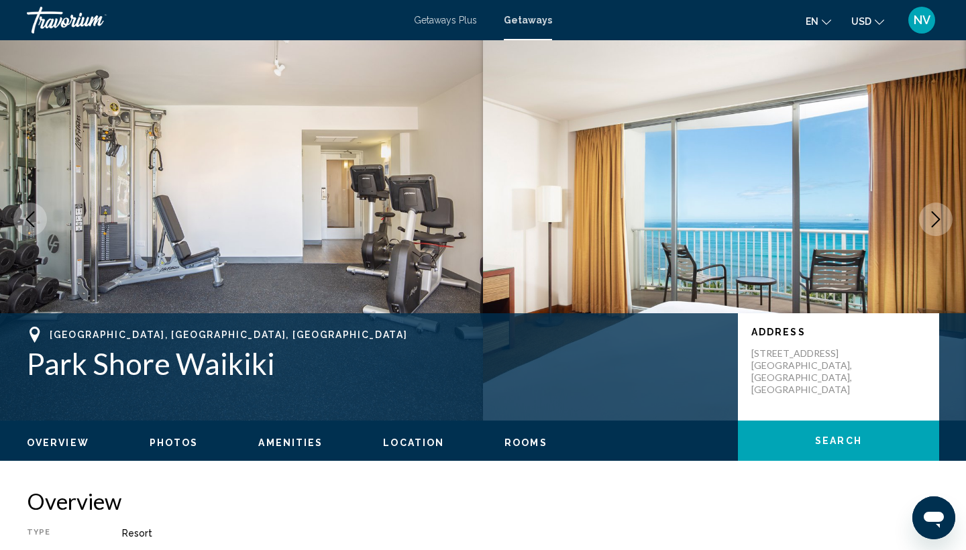
click at [935, 217] on icon "Next image" at bounding box center [936, 219] width 16 height 16
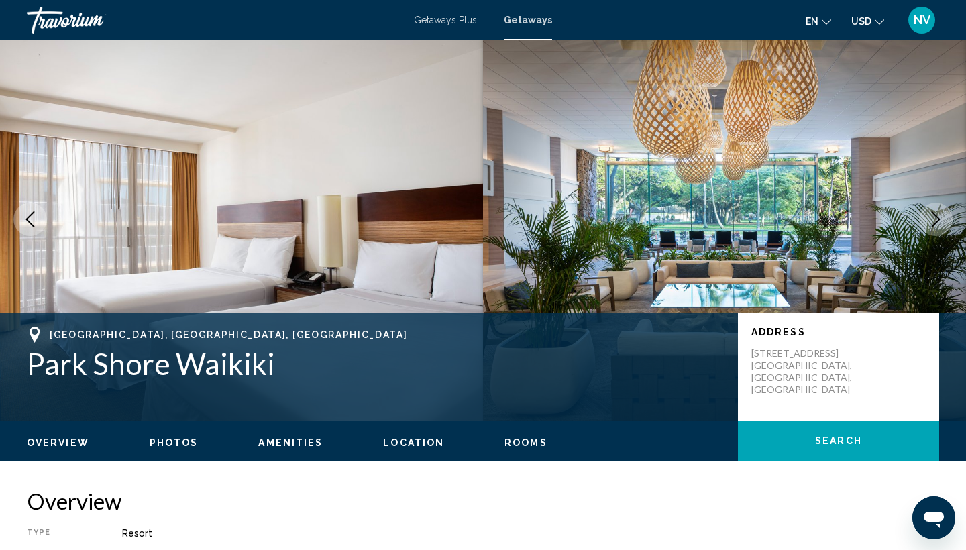
click at [935, 217] on icon "Next image" at bounding box center [936, 219] width 16 height 16
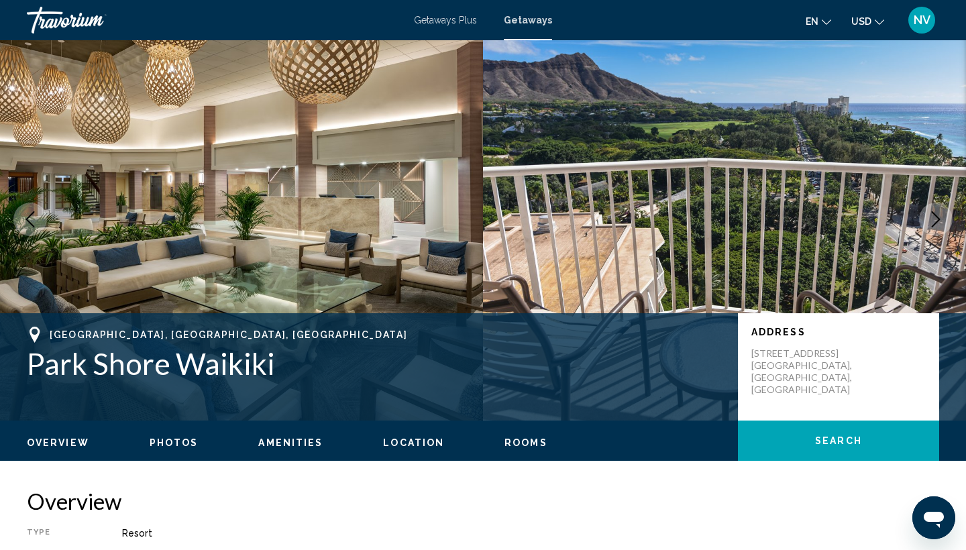
click at [935, 217] on icon "Next image" at bounding box center [936, 219] width 16 height 16
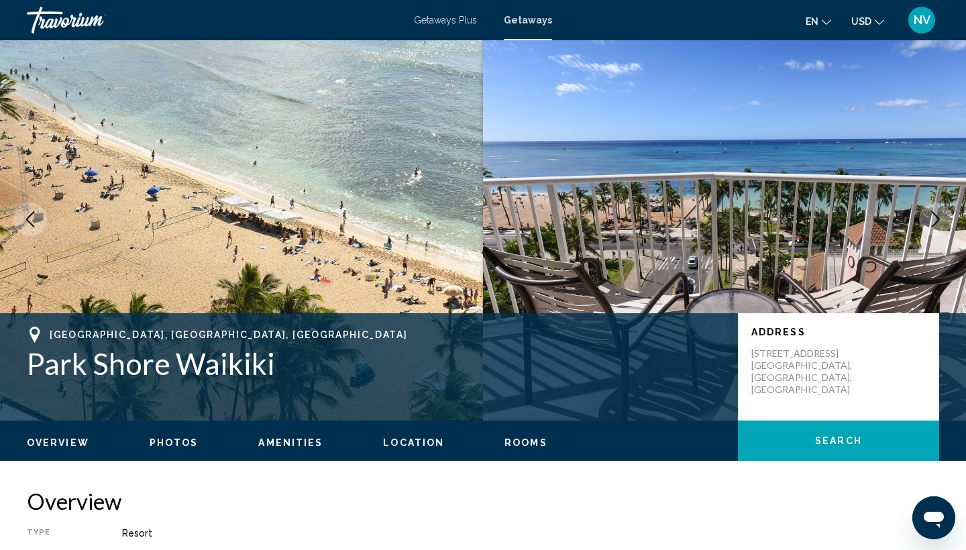
click at [951, 225] on button "Next image" at bounding box center [936, 220] width 34 height 34
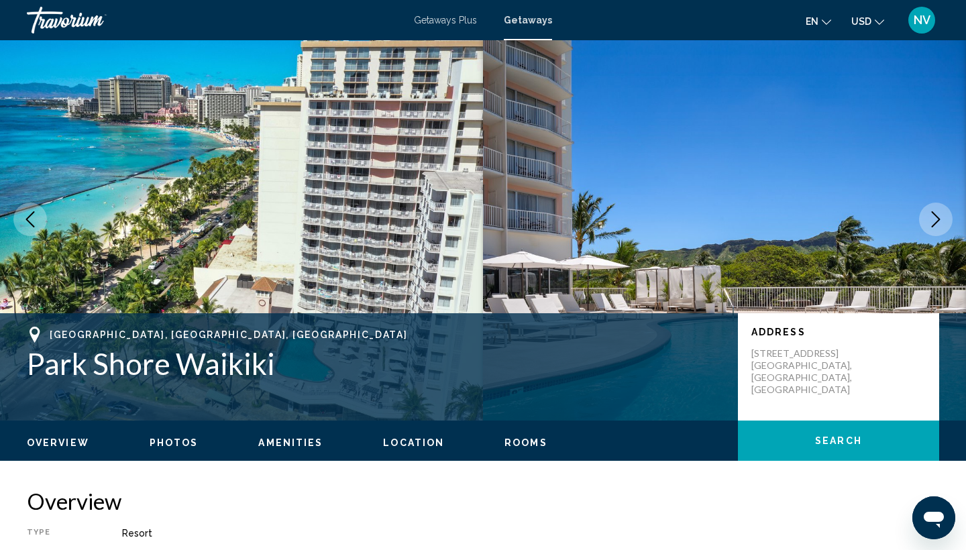
click at [939, 215] on icon "Next image" at bounding box center [936, 219] width 16 height 16
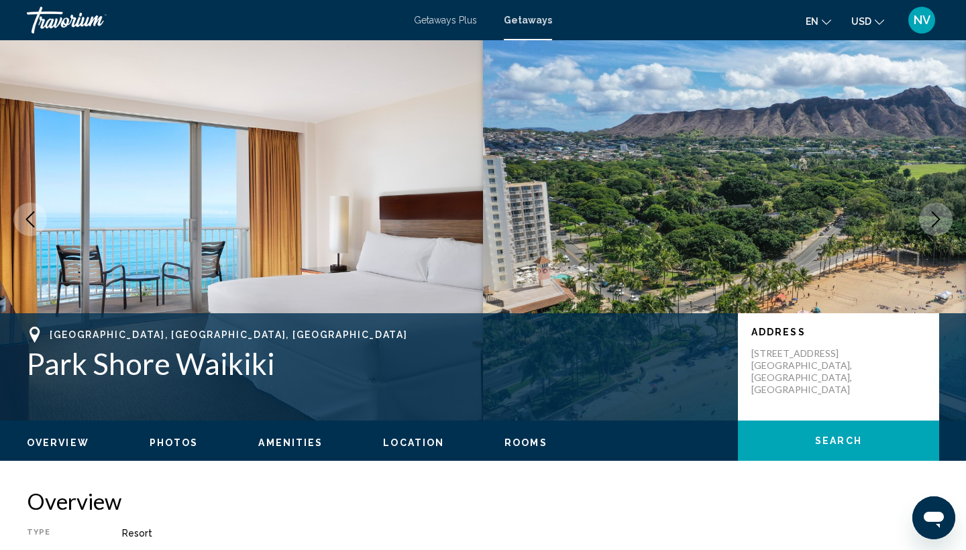
click at [948, 220] on button "Next image" at bounding box center [936, 220] width 34 height 34
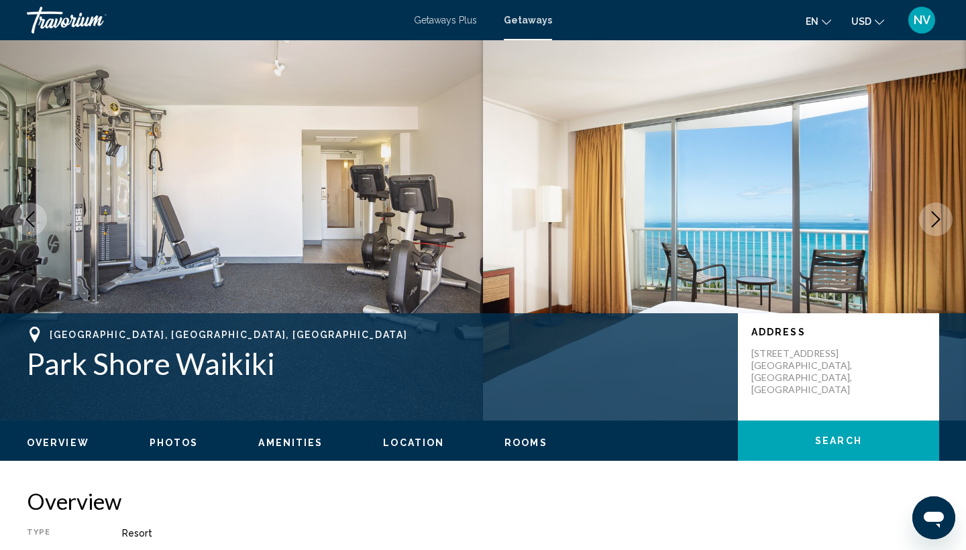
click at [948, 220] on button "Next image" at bounding box center [936, 220] width 34 height 34
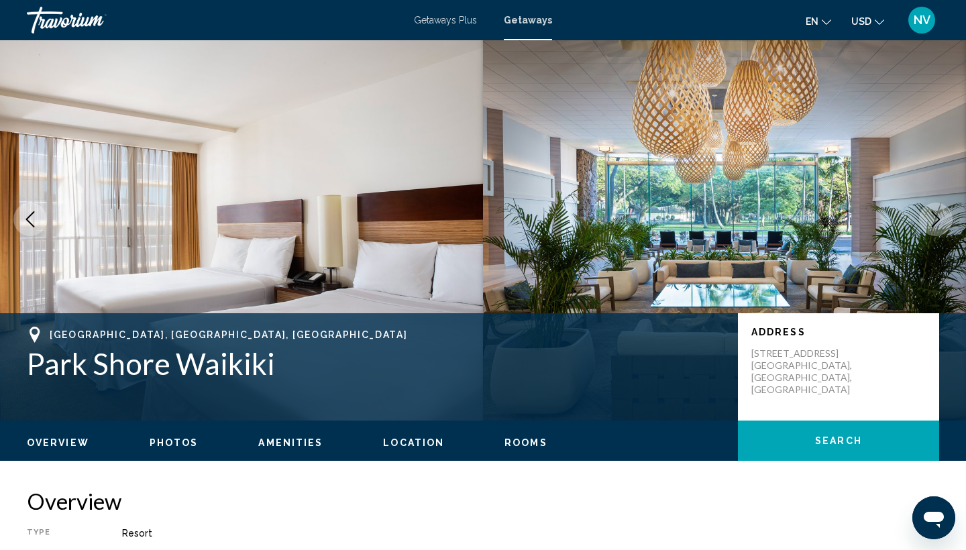
click at [948, 220] on button "Next image" at bounding box center [936, 220] width 34 height 34
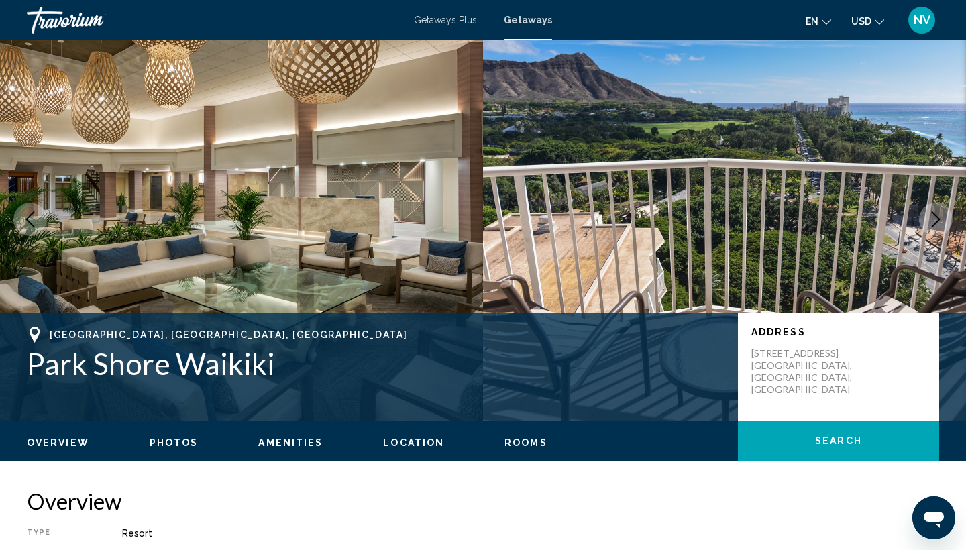
click at [948, 220] on button "Next image" at bounding box center [936, 220] width 34 height 34
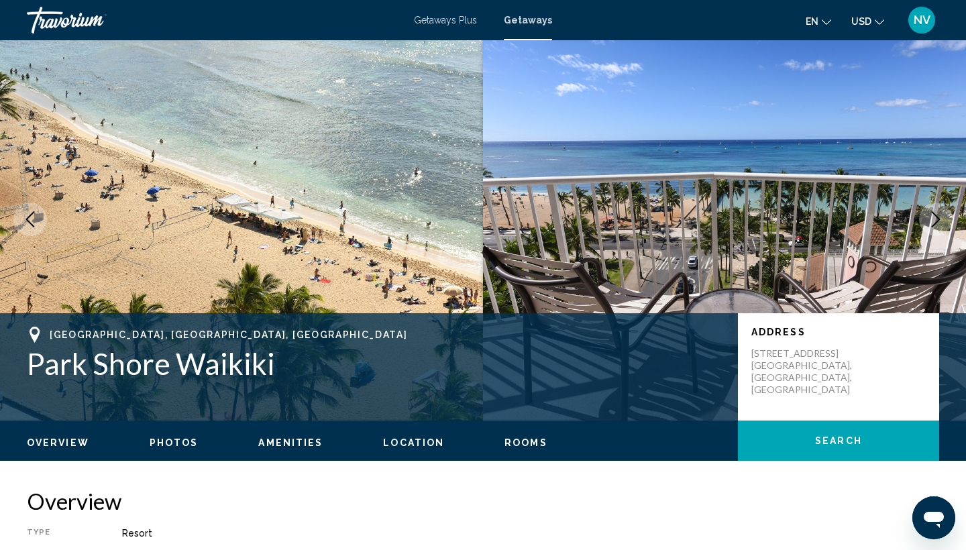
click at [948, 220] on button "Next image" at bounding box center [936, 220] width 34 height 34
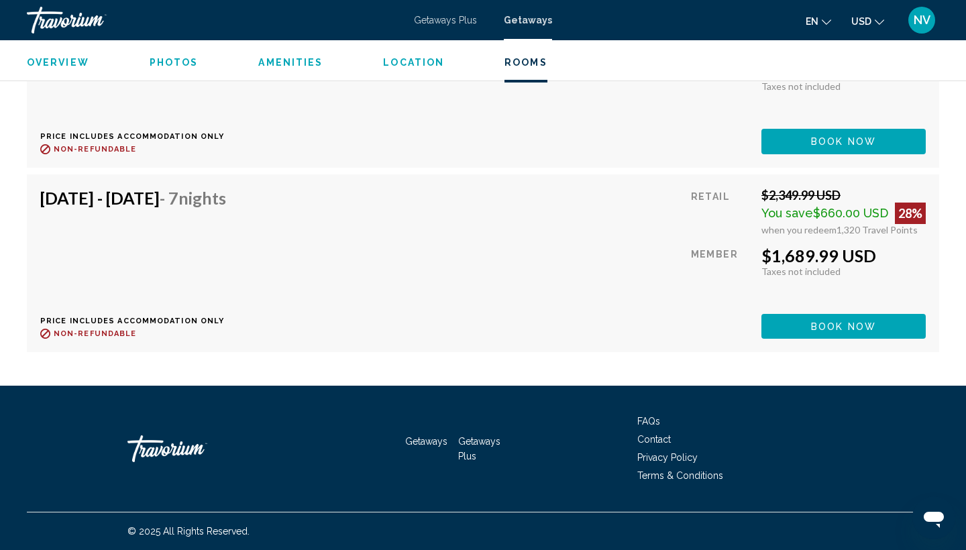
scroll to position [19985, 0]
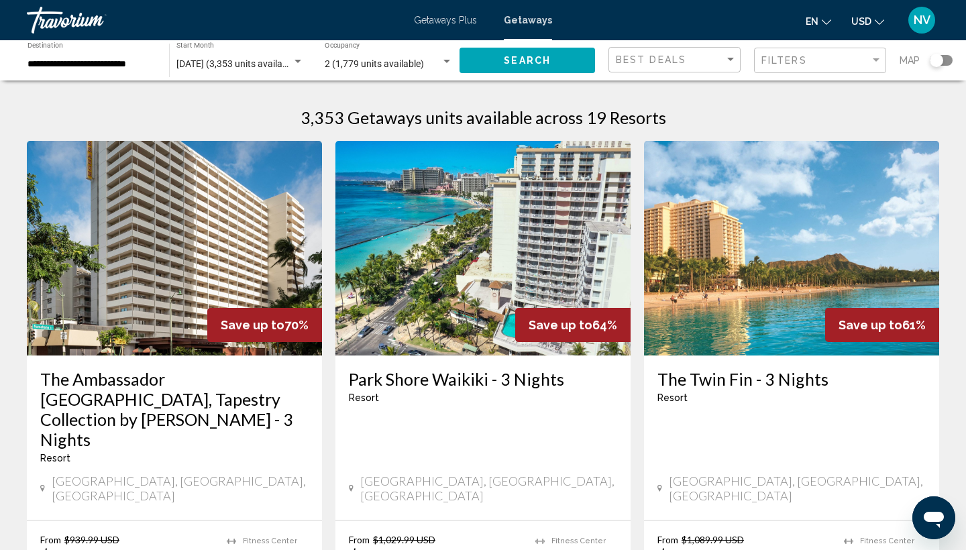
click at [784, 260] on img "Main content" at bounding box center [791, 248] width 295 height 215
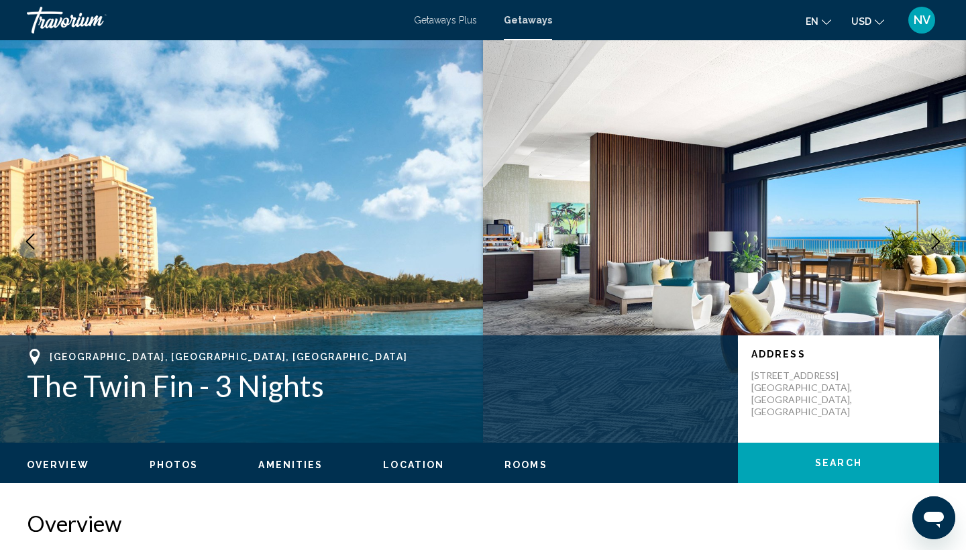
click at [934, 239] on icon "Next image" at bounding box center [936, 241] width 16 height 16
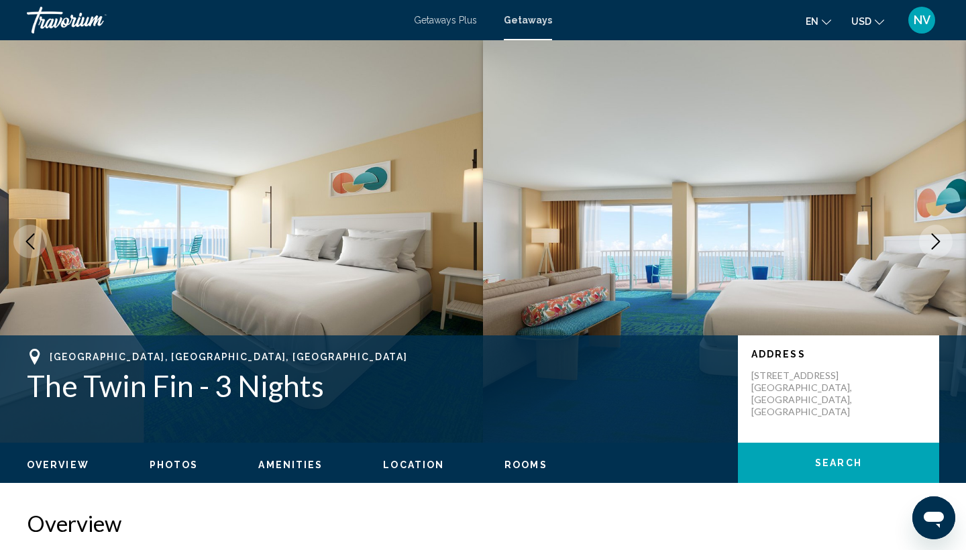
click at [934, 239] on icon "Next image" at bounding box center [936, 241] width 16 height 16
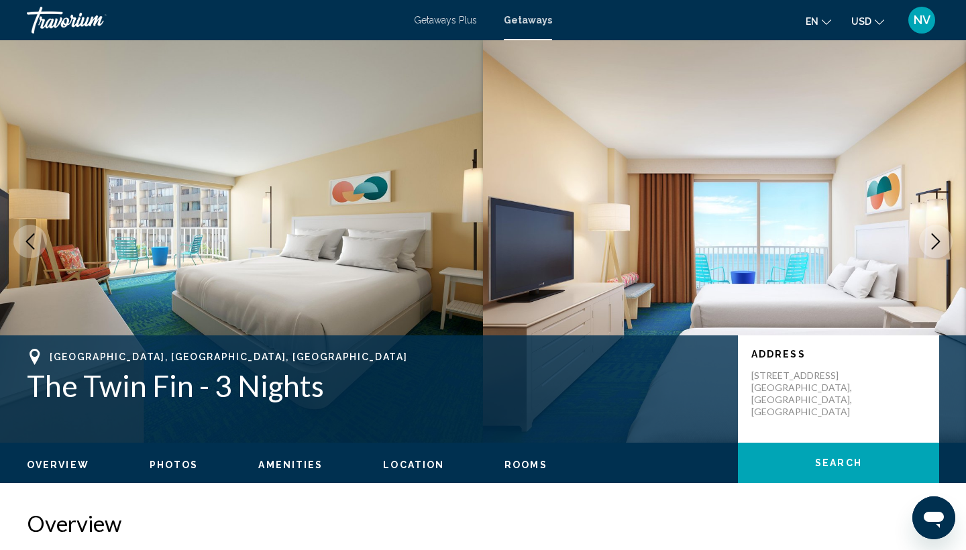
click at [934, 239] on icon "Next image" at bounding box center [936, 241] width 16 height 16
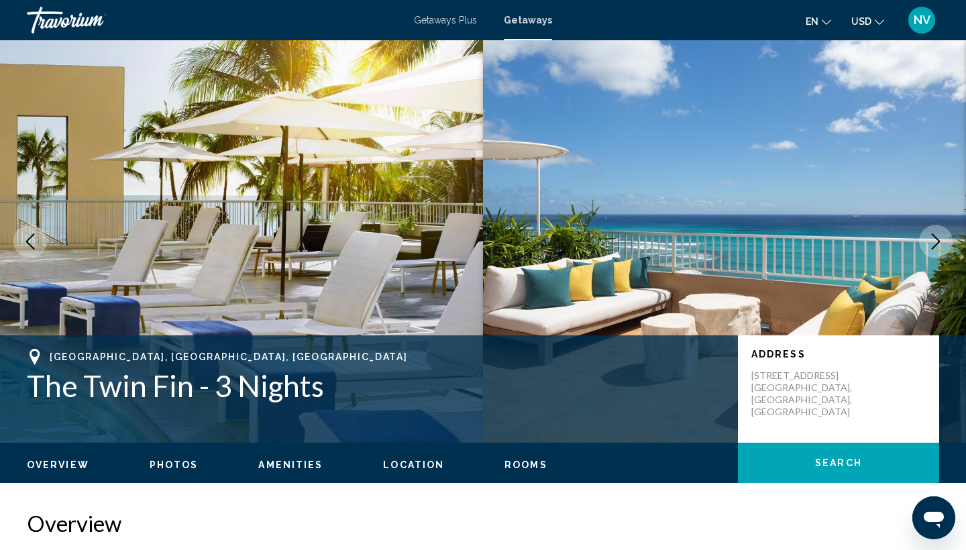
click at [934, 239] on icon "Next image" at bounding box center [936, 241] width 16 height 16
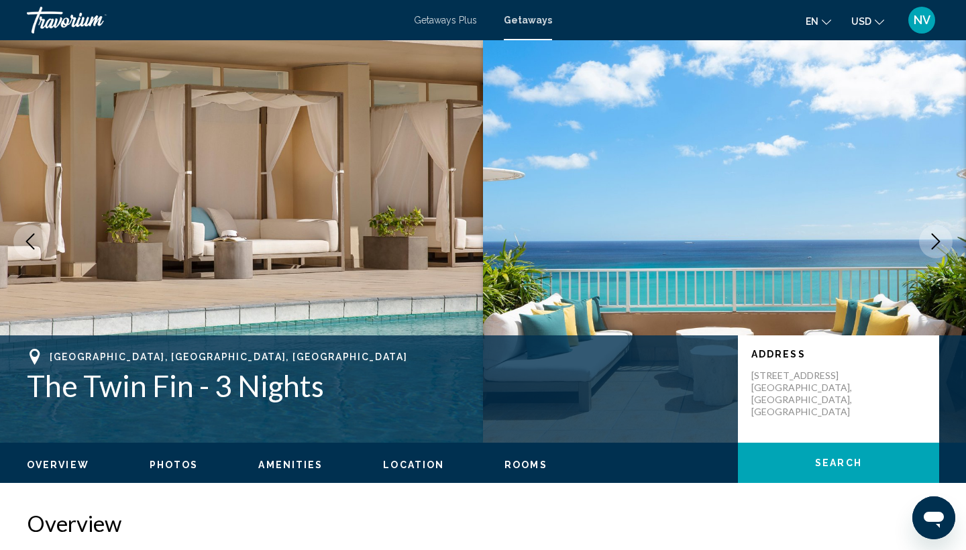
click at [934, 239] on icon "Next image" at bounding box center [936, 241] width 16 height 16
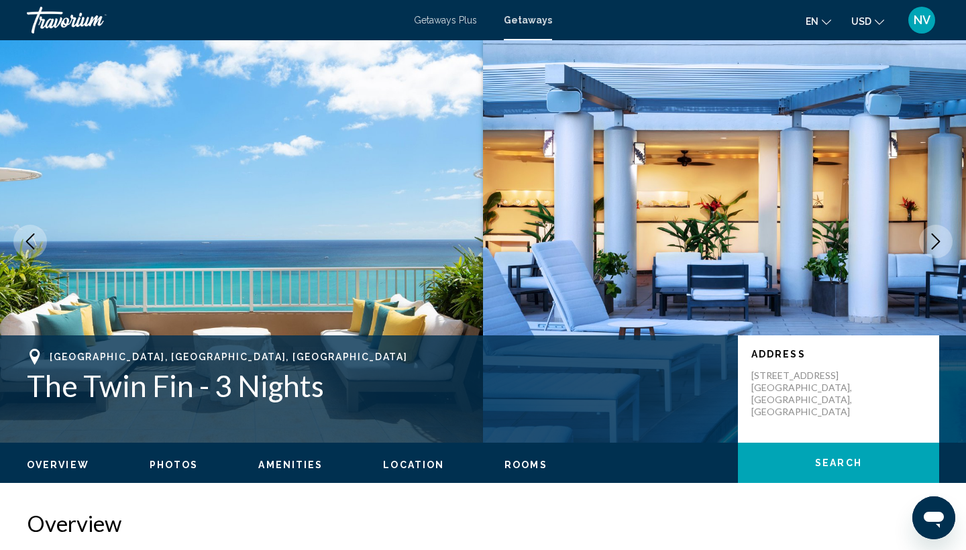
click at [934, 239] on icon "Next image" at bounding box center [936, 241] width 16 height 16
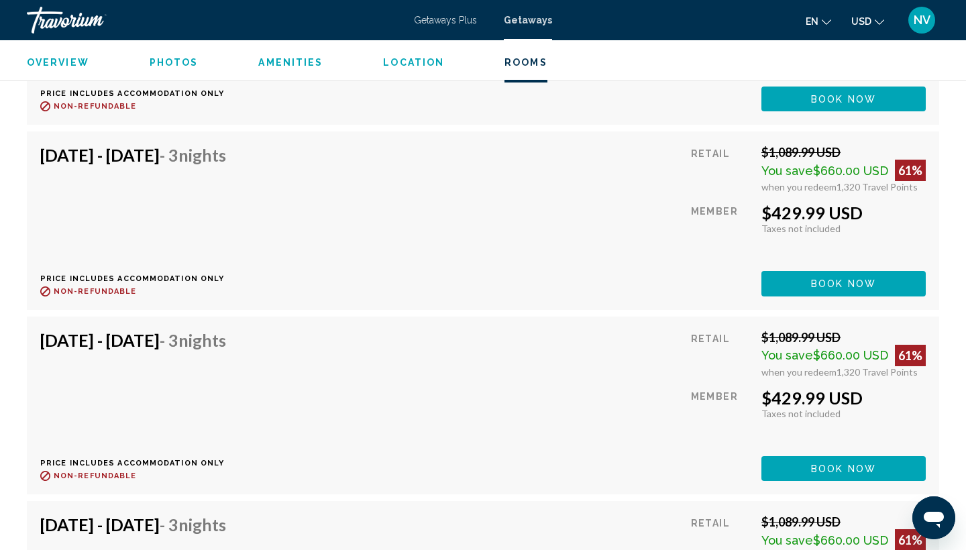
scroll to position [14672, 0]
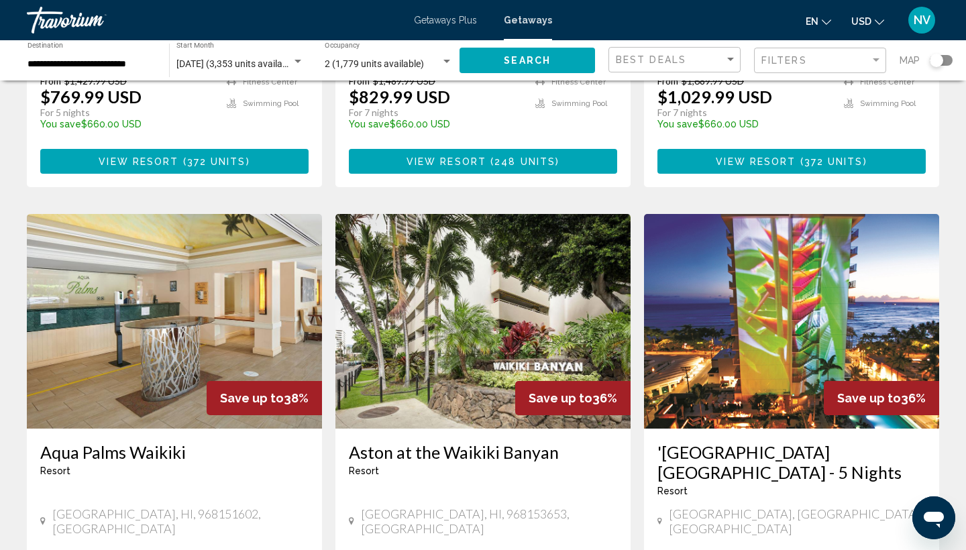
scroll to position [1485, 0]
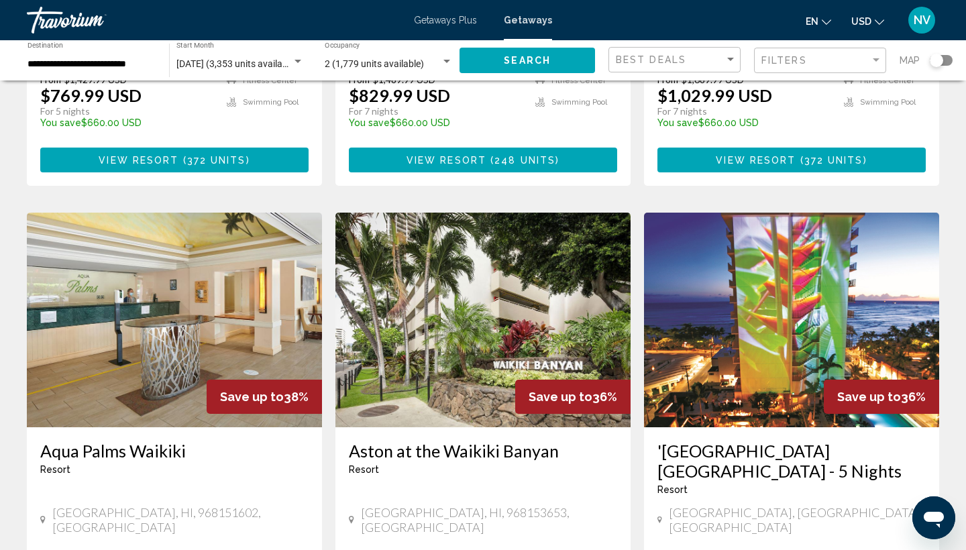
click at [405, 284] on img "Main content" at bounding box center [482, 320] width 295 height 215
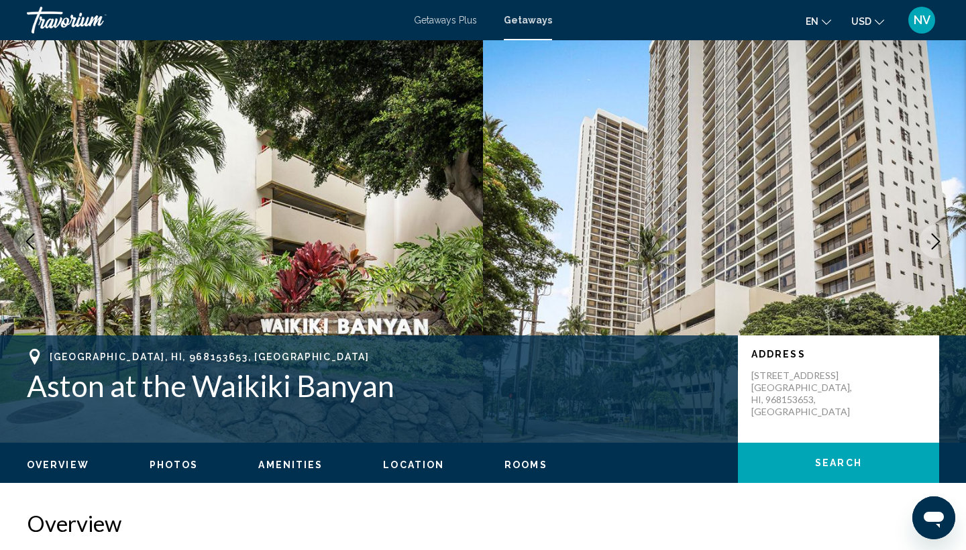
click at [938, 235] on icon "Next image" at bounding box center [936, 241] width 16 height 16
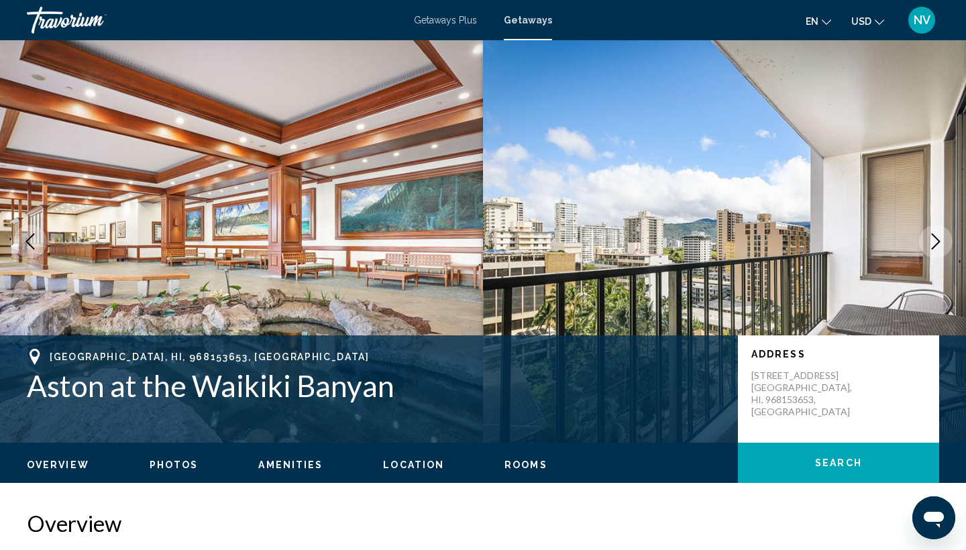
click at [940, 239] on icon "Next image" at bounding box center [936, 241] width 16 height 16
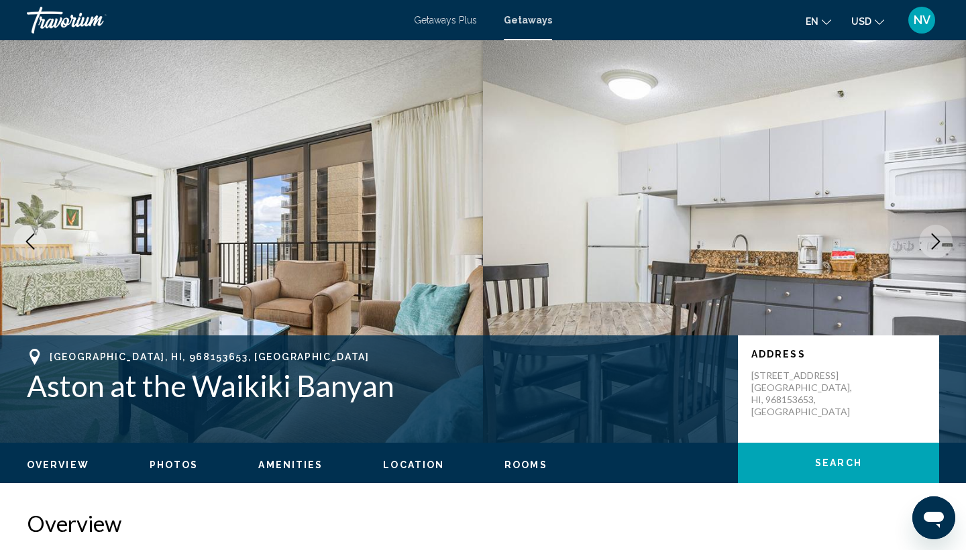
click at [940, 239] on icon "Next image" at bounding box center [936, 241] width 16 height 16
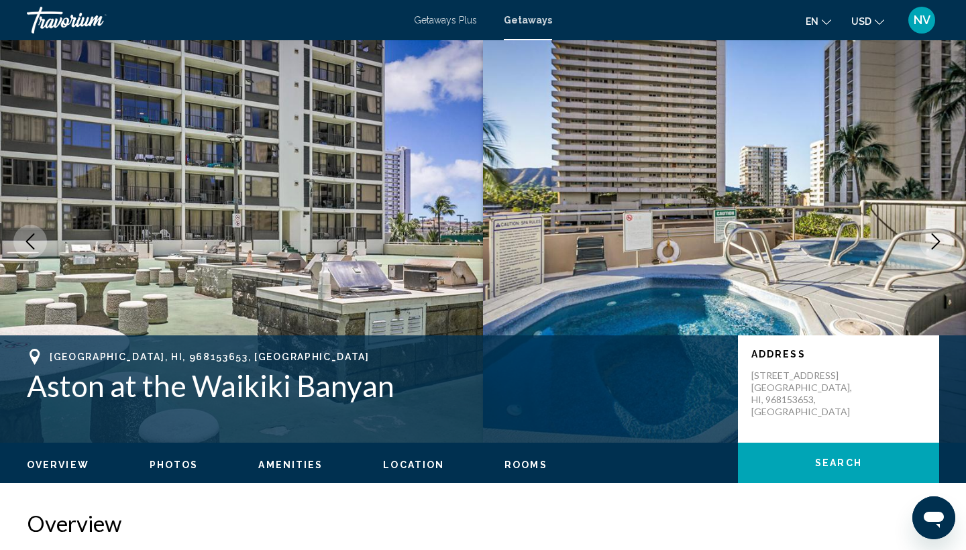
click at [940, 239] on icon "Next image" at bounding box center [936, 241] width 16 height 16
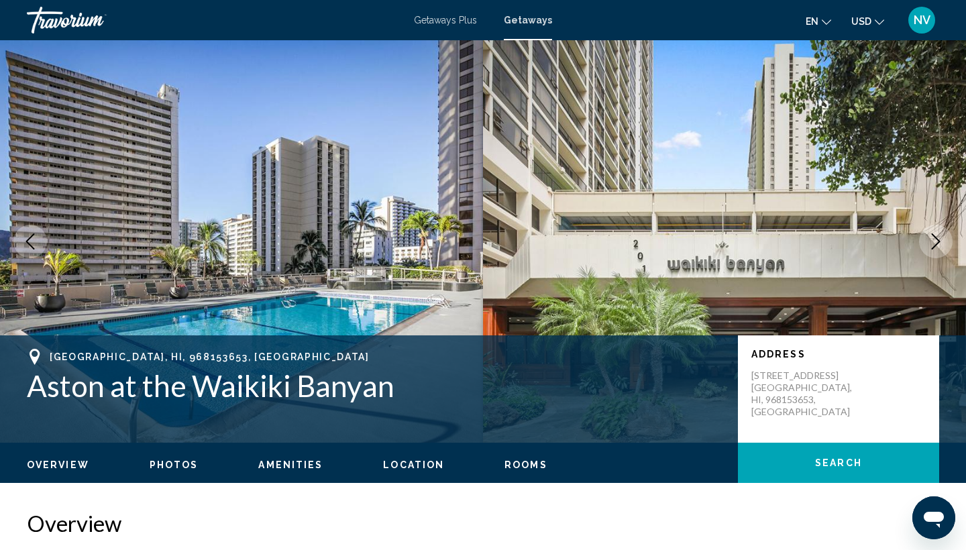
click at [940, 239] on icon "Next image" at bounding box center [936, 241] width 16 height 16
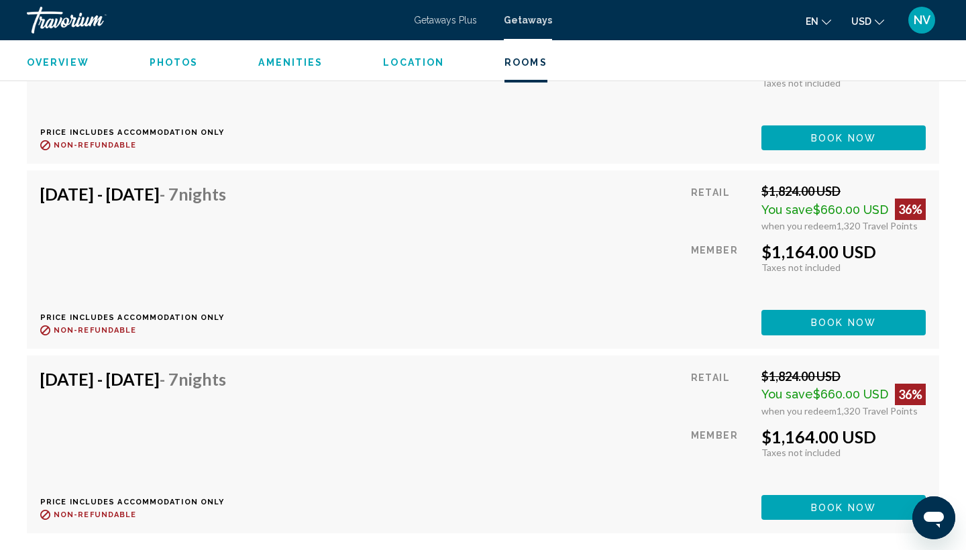
scroll to position [2681, 0]
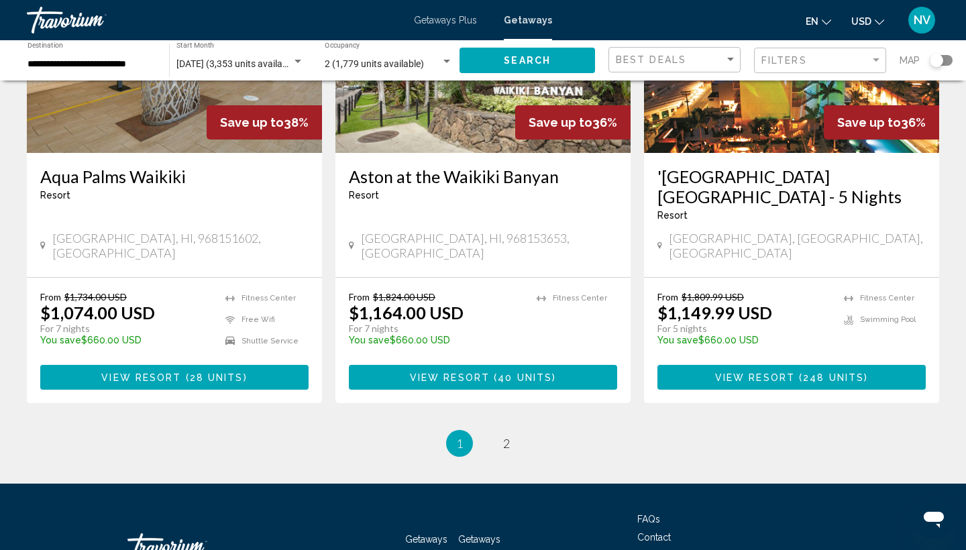
scroll to position [1758, 0]
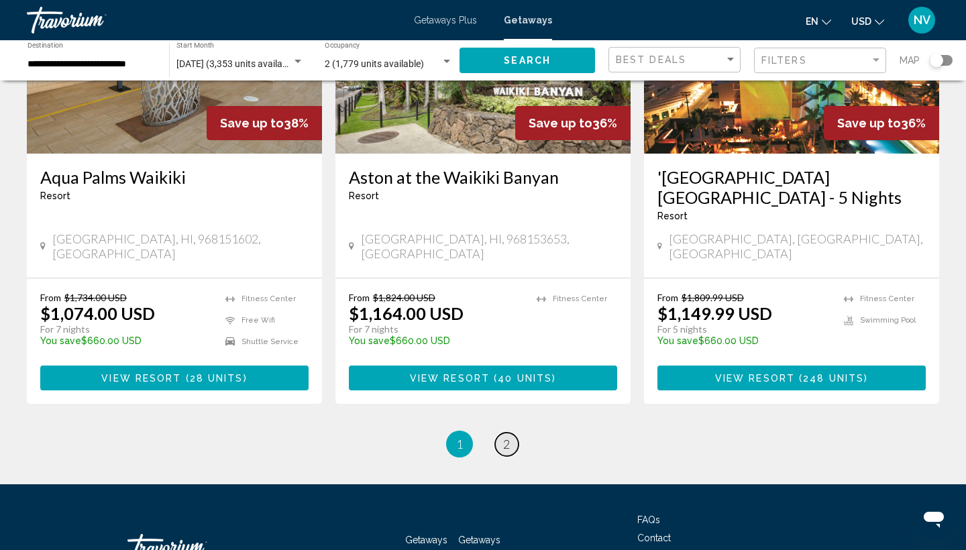
click at [506, 437] on span "2" at bounding box center [506, 444] width 7 height 15
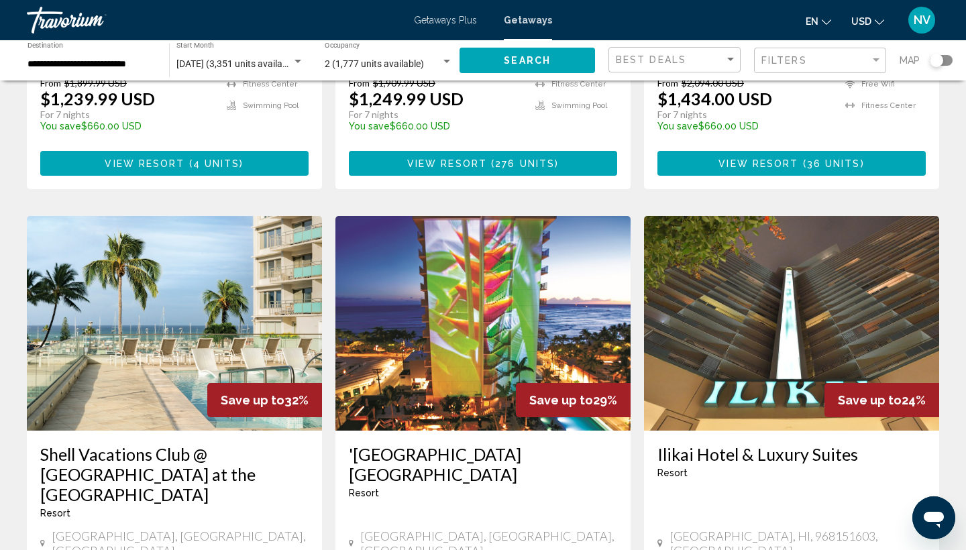
scroll to position [372, 0]
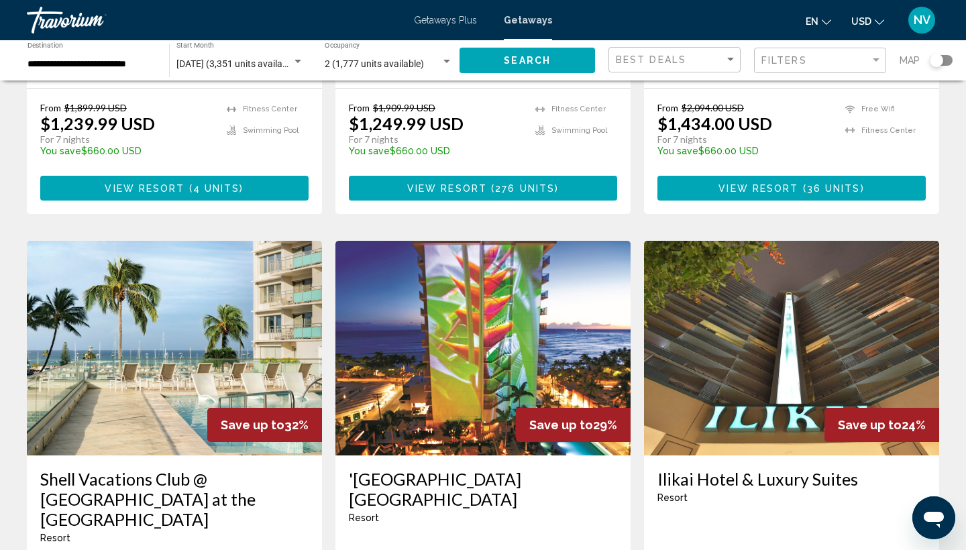
click at [717, 351] on img "Main content" at bounding box center [791, 348] width 295 height 215
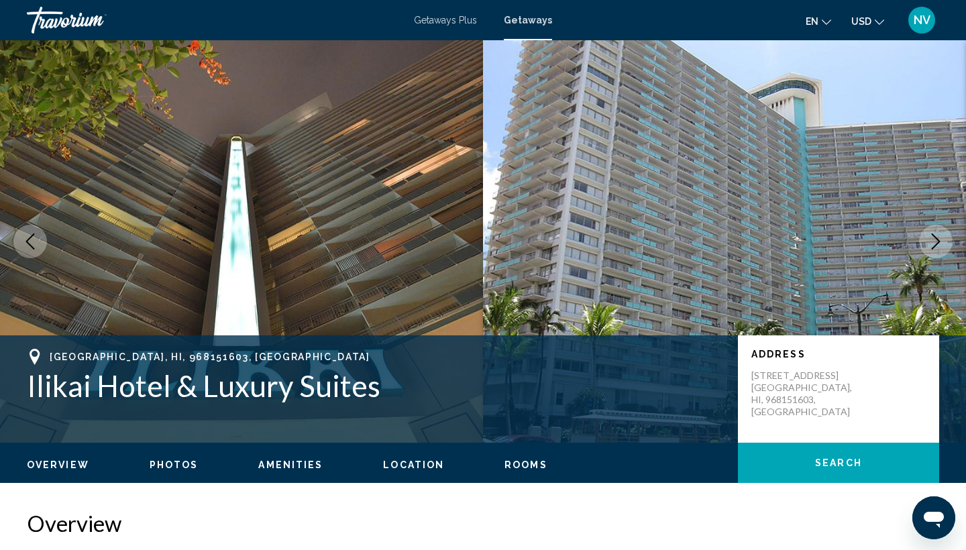
click at [930, 237] on button "Next image" at bounding box center [936, 242] width 34 height 34
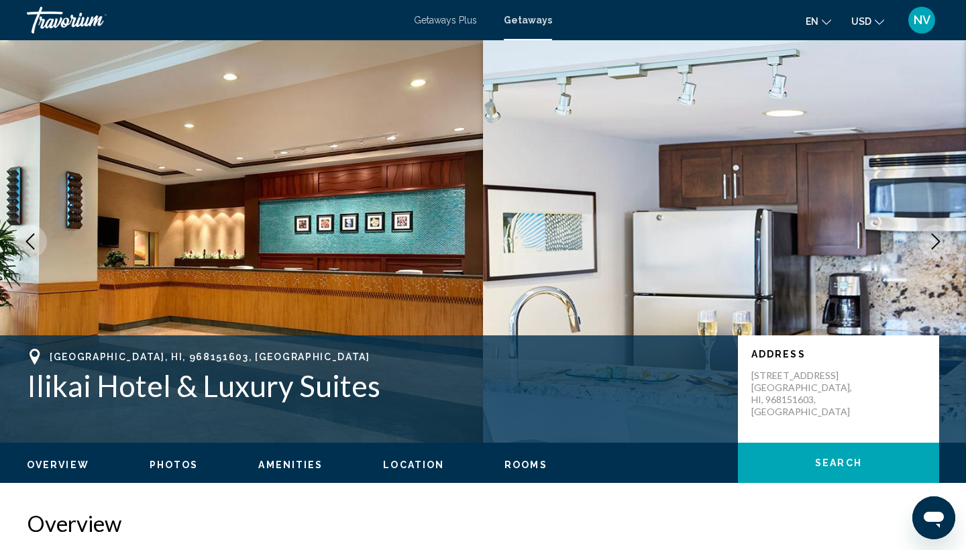
click at [934, 244] on icon "Next image" at bounding box center [936, 241] width 16 height 16
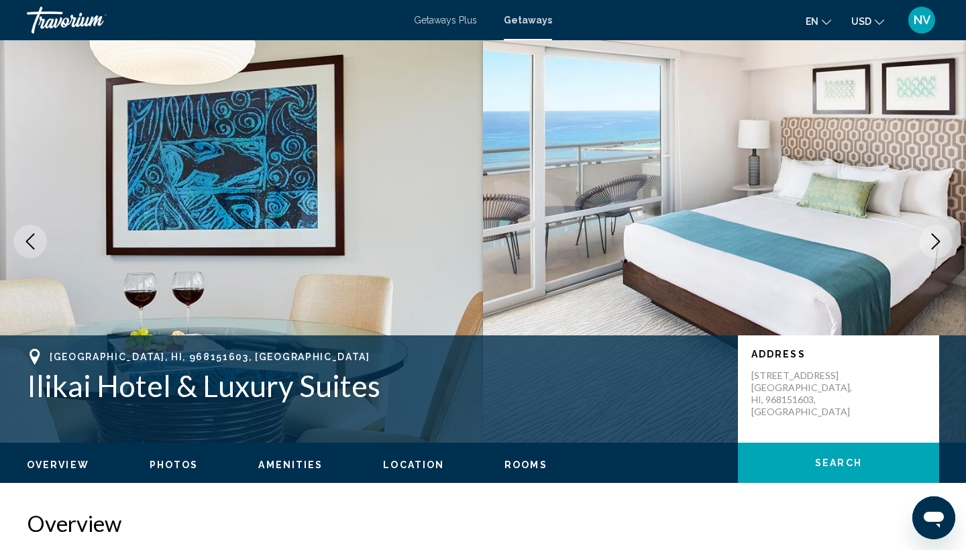
click at [934, 244] on icon "Next image" at bounding box center [936, 241] width 16 height 16
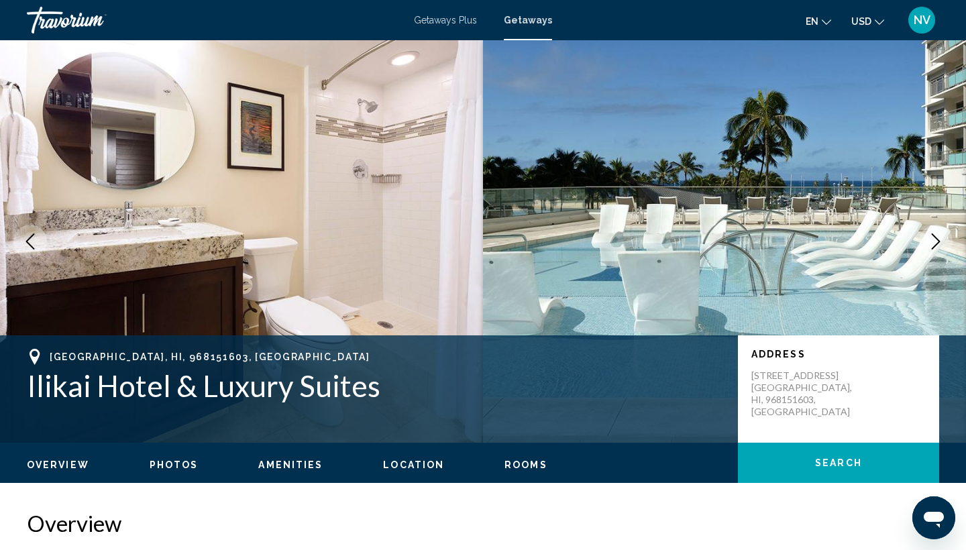
click at [934, 244] on icon "Next image" at bounding box center [936, 241] width 16 height 16
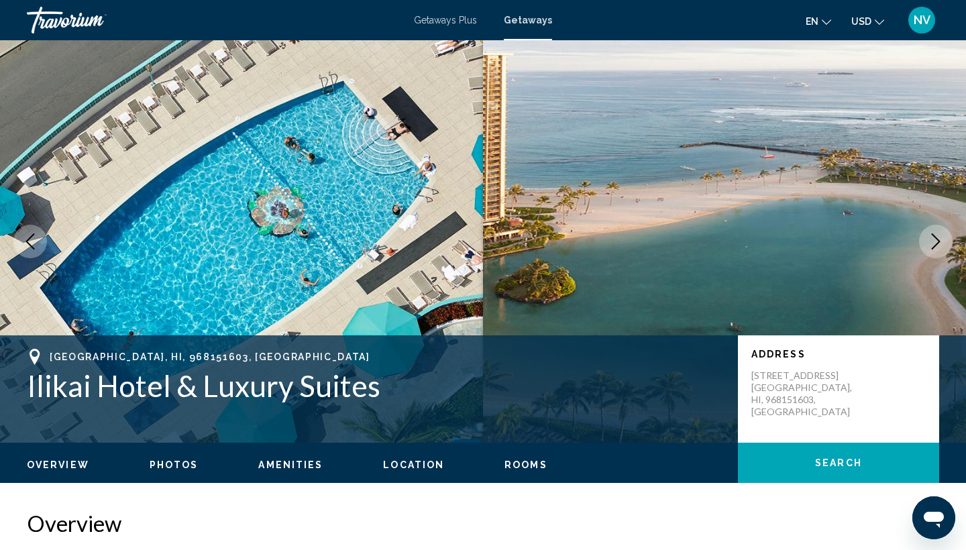
click at [931, 248] on icon "Next image" at bounding box center [936, 241] width 16 height 16
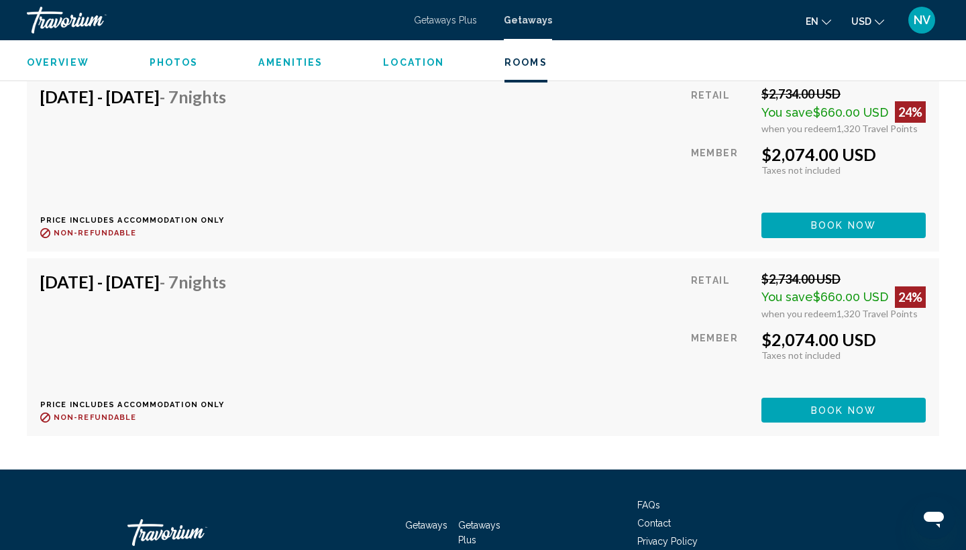
scroll to position [2759, 0]
